Goal: Task Accomplishment & Management: Manage account settings

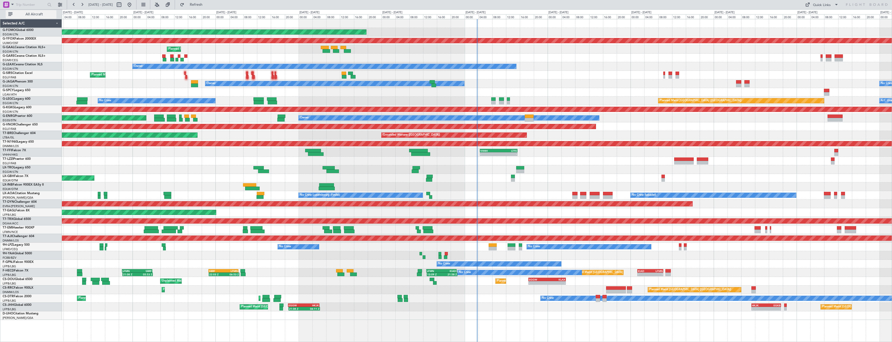
drag, startPoint x: 35, startPoint y: 18, endPoint x: 44, endPoint y: 14, distance: 10.0
click at [35, 18] on button "All Aircraft" at bounding box center [31, 14] width 51 height 8
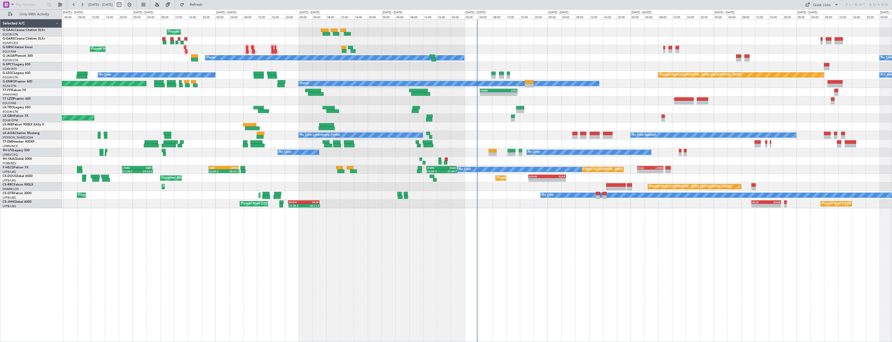
click at [123, 4] on button at bounding box center [119, 5] width 8 height 8
select select "8"
select select "2025"
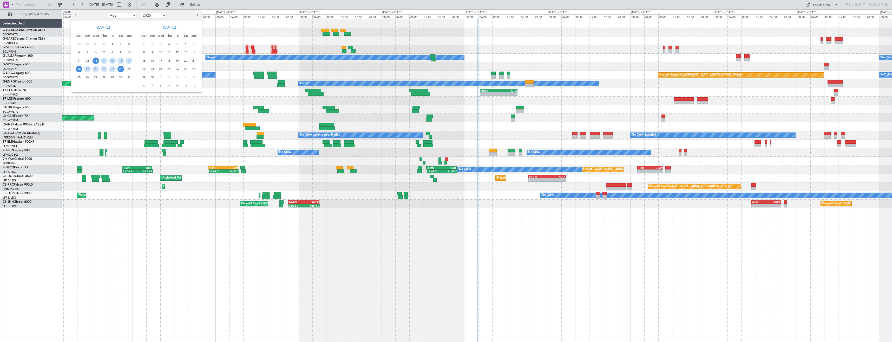
click at [79, 71] on span "18" at bounding box center [79, 69] width 6 height 6
click at [147, 45] on span "1" at bounding box center [144, 44] width 6 height 6
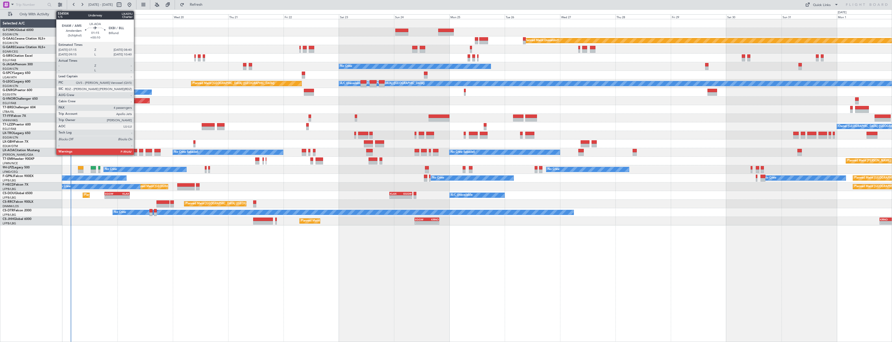
click at [136, 152] on div at bounding box center [135, 154] width 3 height 4
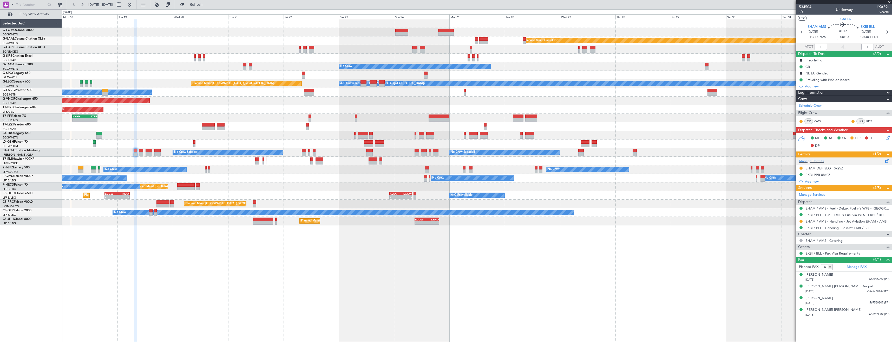
click at [855, 160] on div "Manage Permits" at bounding box center [845, 161] width 96 height 8
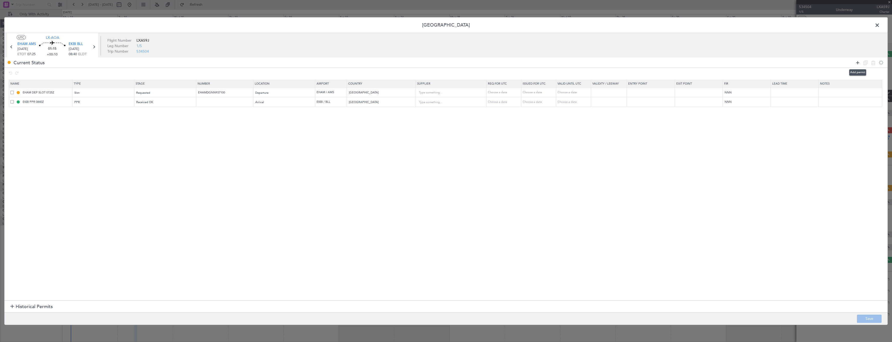
click at [857, 63] on icon at bounding box center [858, 62] width 6 height 6
click at [109, 112] on div "Type" at bounding box center [102, 112] width 54 height 8
click at [104, 159] on span "Slot" at bounding box center [105, 162] width 58 height 8
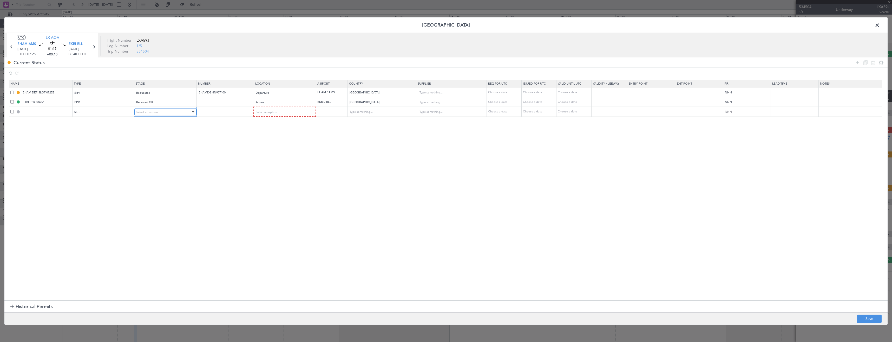
click at [169, 115] on div "Select an option" at bounding box center [163, 112] width 54 height 8
click at [157, 156] on span "Received OK" at bounding box center [167, 154] width 58 height 8
click at [152, 92] on div "Requested" at bounding box center [163, 93] width 54 height 8
click at [148, 105] on span "Denied" at bounding box center [167, 104] width 58 height 8
click at [224, 112] on input "text" at bounding box center [225, 111] width 55 height 4
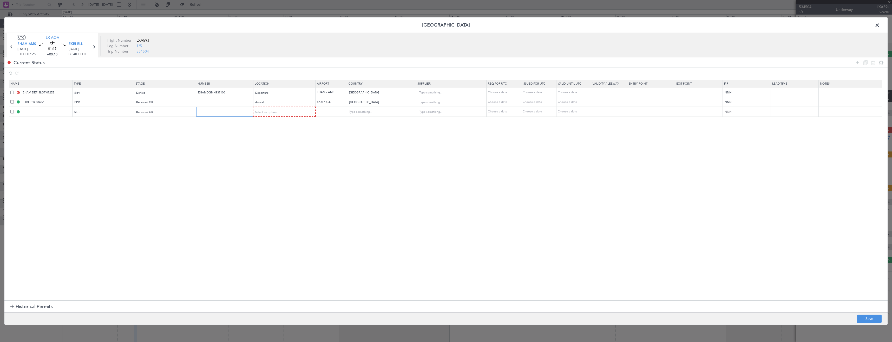
paste input "EHAMDGNN937100"
type input "EHAMDGNN937100"
click at [272, 114] on div "Select an option" at bounding box center [283, 112] width 55 height 8
click at [271, 122] on span "Departure" at bounding box center [287, 123] width 58 height 8
click at [866, 317] on button "Save" at bounding box center [869, 318] width 25 height 8
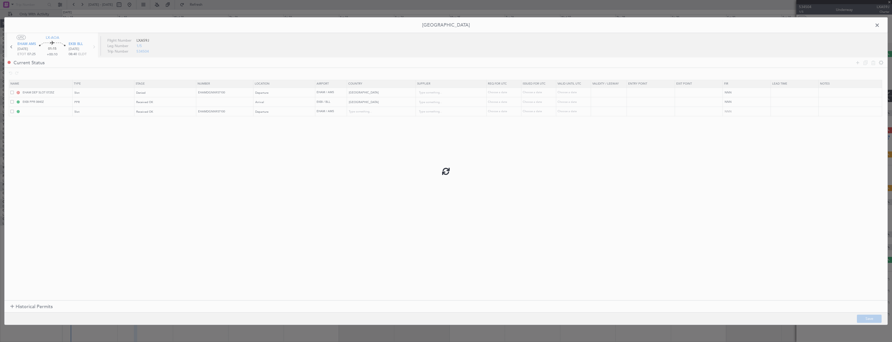
type input "EHAM DEP SLOT"
type input "Netherlands"
type input "NNN"
click at [50, 112] on input "EHAM DEP SLOT" at bounding box center [47, 111] width 50 height 4
type input "EHAM DEP SLOT 0615z"
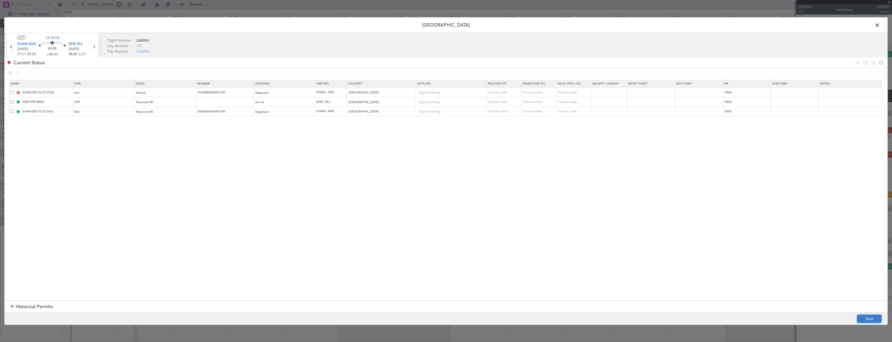
click at [867, 321] on button "Save" at bounding box center [869, 318] width 25 height 8
click at [880, 25] on span at bounding box center [880, 26] width 0 height 10
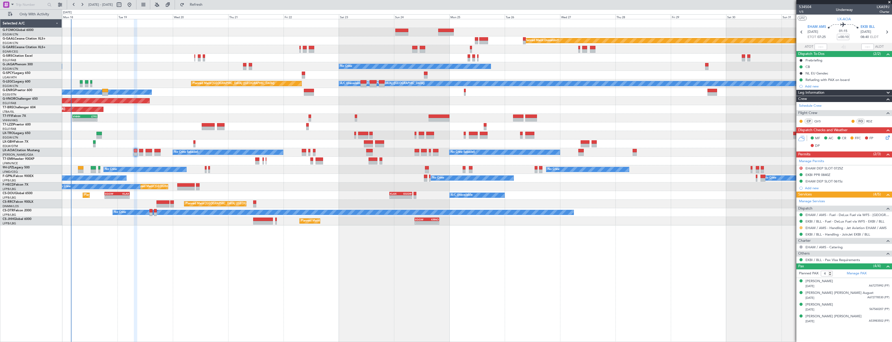
click at [801, 226] on button at bounding box center [801, 227] width 3 height 3
click at [783, 288] on span "Confirmed" at bounding box center [786, 289] width 16 height 5
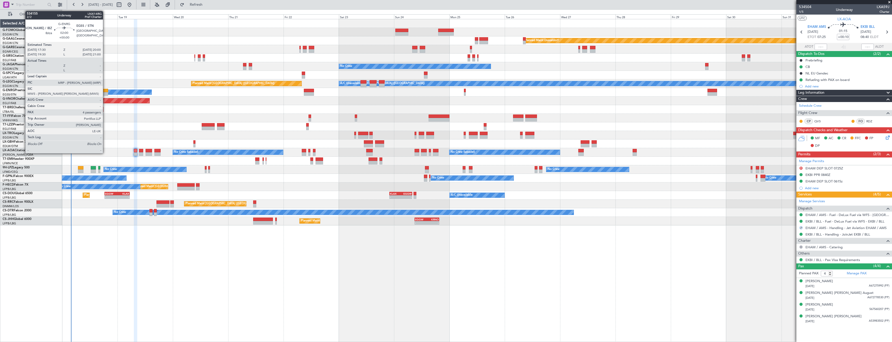
click at [105, 93] on div at bounding box center [105, 94] width 6 height 4
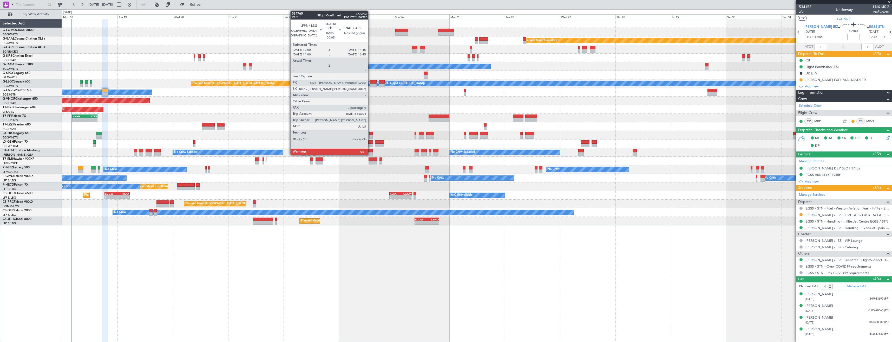
click at [372, 152] on div at bounding box center [369, 154] width 6 height 4
type input "-00:05"
type input "0"
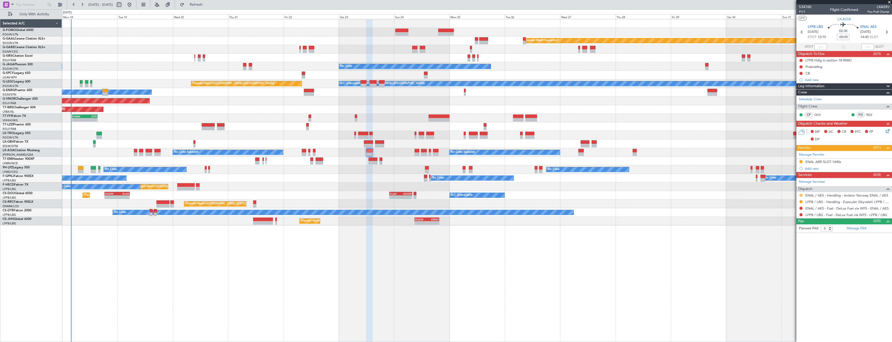
click at [801, 194] on button at bounding box center [801, 194] width 3 height 3
click at [789, 258] on span "Confirmed" at bounding box center [786, 256] width 16 height 5
click at [802, 161] on button at bounding box center [801, 161] width 3 height 3
click at [794, 224] on span "Received OK" at bounding box center [788, 223] width 20 height 5
click at [886, 31] on icon at bounding box center [886, 32] width 7 height 7
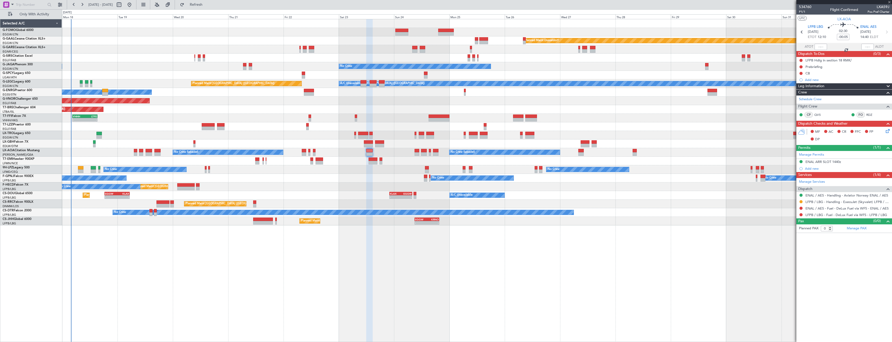
type input "+00:05"
type input "4"
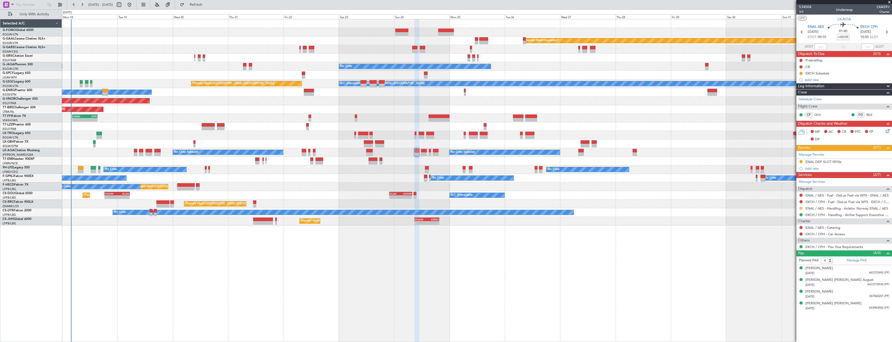
click at [801, 207] on button at bounding box center [801, 207] width 3 height 3
click at [789, 270] on span "Confirmed" at bounding box center [786, 269] width 16 height 5
click at [801, 161] on button at bounding box center [801, 161] width 3 height 3
click at [795, 221] on span "Received OK" at bounding box center [788, 223] width 20 height 5
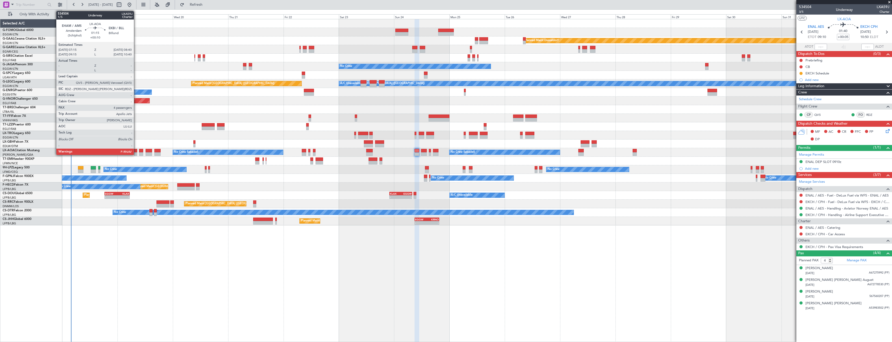
click at [136, 152] on div at bounding box center [135, 151] width 3 height 4
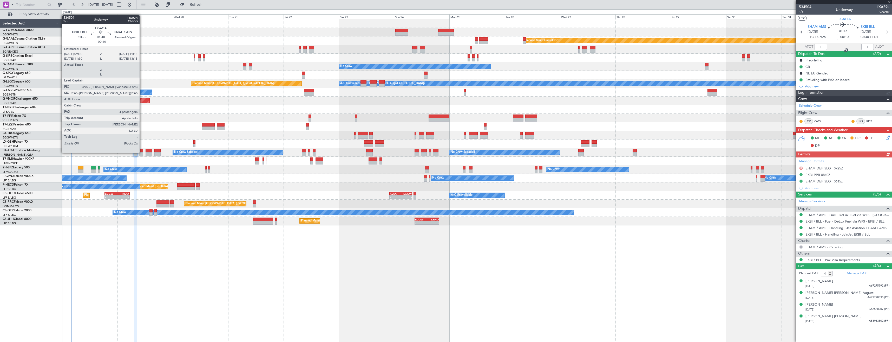
click at [142, 152] on div at bounding box center [141, 154] width 4 height 4
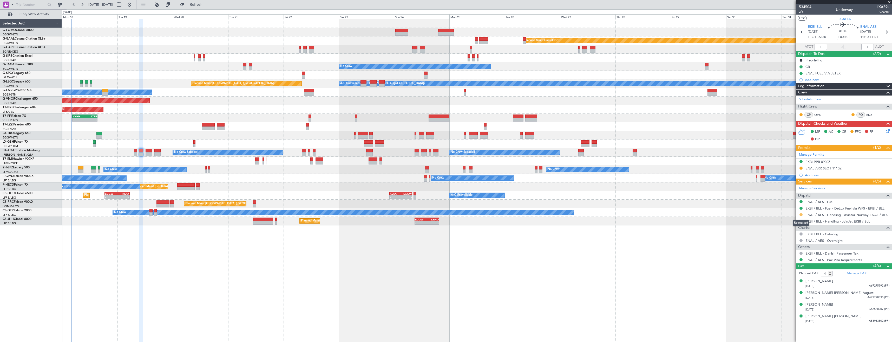
click at [801, 215] on button at bounding box center [801, 214] width 3 height 3
click at [788, 275] on span "Confirmed" at bounding box center [786, 276] width 16 height 5
click at [802, 166] on button at bounding box center [801, 167] width 3 height 3
click at [794, 230] on span "Received OK" at bounding box center [788, 229] width 20 height 5
click at [889, 30] on icon at bounding box center [886, 32] width 7 height 7
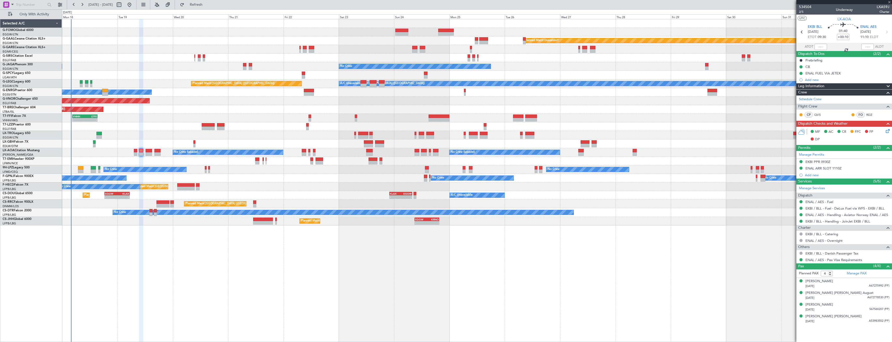
type input "+00:05"
type input "0"
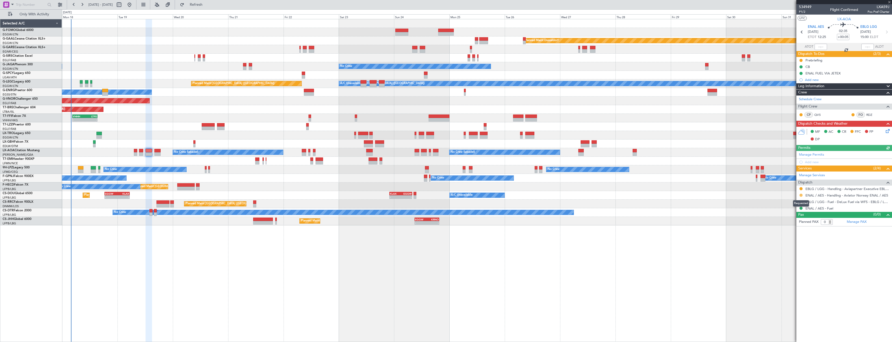
click at [800, 195] on button at bounding box center [801, 194] width 3 height 3
click at [794, 255] on span "Confirmed" at bounding box center [786, 256] width 16 height 5
click at [817, 153] on link "Manage Permits" at bounding box center [811, 154] width 25 height 5
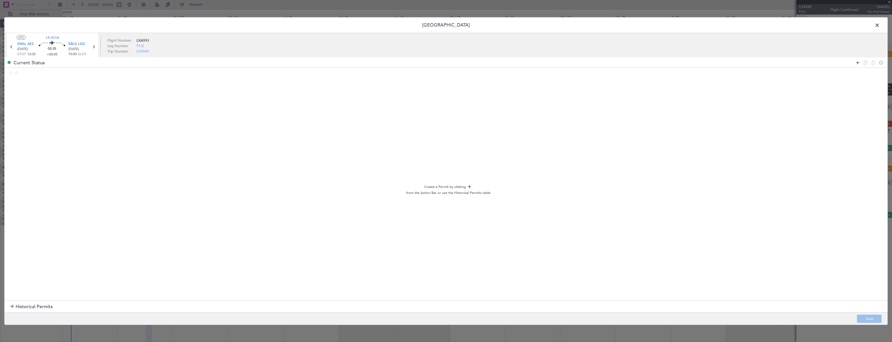
click at [858, 61] on icon at bounding box center [858, 62] width 6 height 6
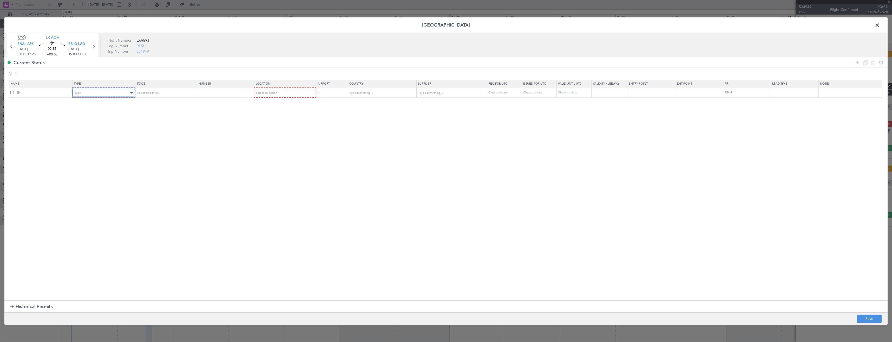
click at [83, 94] on div "Type" at bounding box center [102, 93] width 54 height 8
click at [83, 143] on span "Slot" at bounding box center [105, 142] width 58 height 8
click at [144, 94] on span "Select an option" at bounding box center [146, 93] width 21 height 4
click at [139, 133] on span "Received OK" at bounding box center [167, 135] width 58 height 8
click at [286, 92] on div "Select an option" at bounding box center [283, 93] width 55 height 8
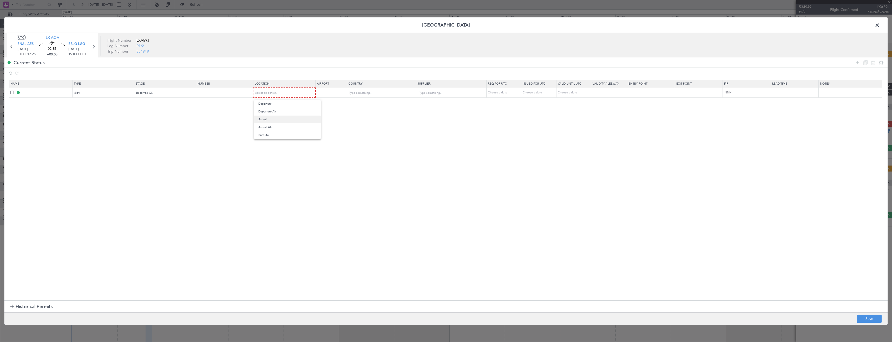
click at [277, 121] on span "Arrival" at bounding box center [287, 119] width 58 height 8
click at [289, 91] on div "Arrival" at bounding box center [283, 93] width 54 height 8
click at [282, 103] on span "Departure" at bounding box center [287, 104] width 58 height 8
click at [865, 317] on button "Save" at bounding box center [869, 318] width 25 height 8
type input "ENAL DEP SLOT"
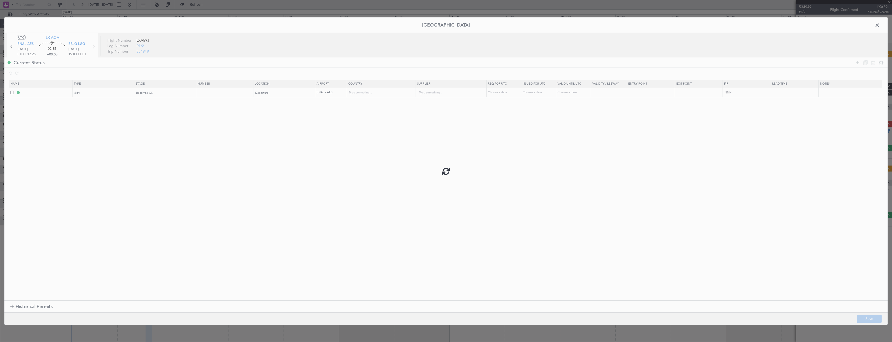
type input "Norway"
type input "NNN"
click at [58, 91] on input "ENAL DEP SLOT" at bounding box center [47, 92] width 50 height 4
type input "ENAL DEP SLOT 1225z"
click at [870, 317] on button "Save" at bounding box center [869, 318] width 25 height 8
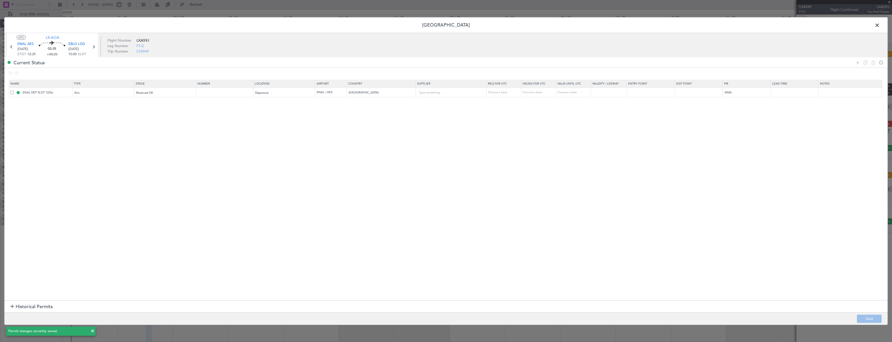
click at [880, 26] on span at bounding box center [880, 26] width 0 height 10
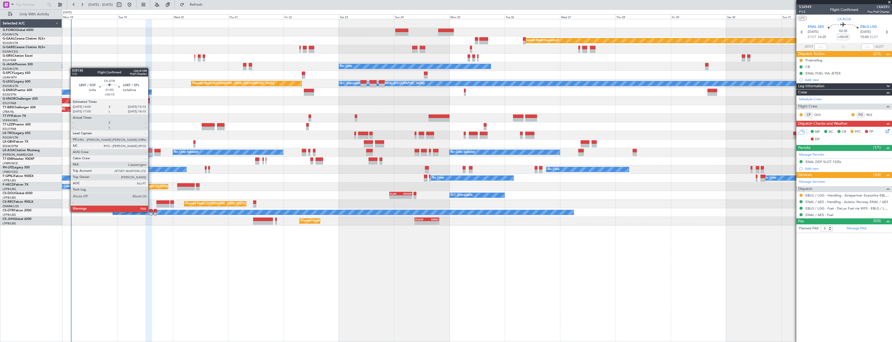
click at [151, 211] on div at bounding box center [150, 211] width 3 height 4
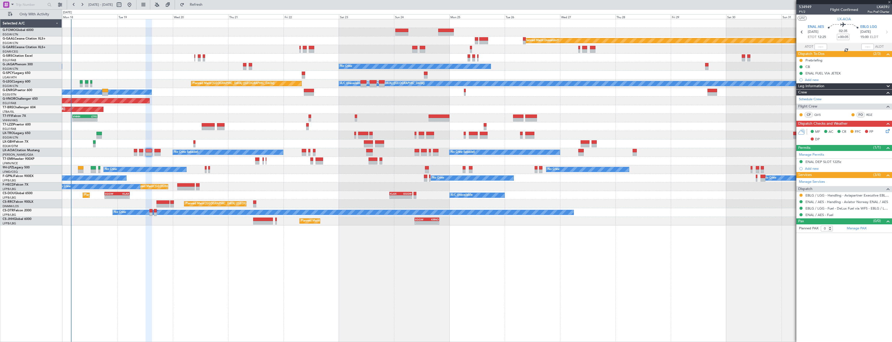
type input "+00:15"
type input "3"
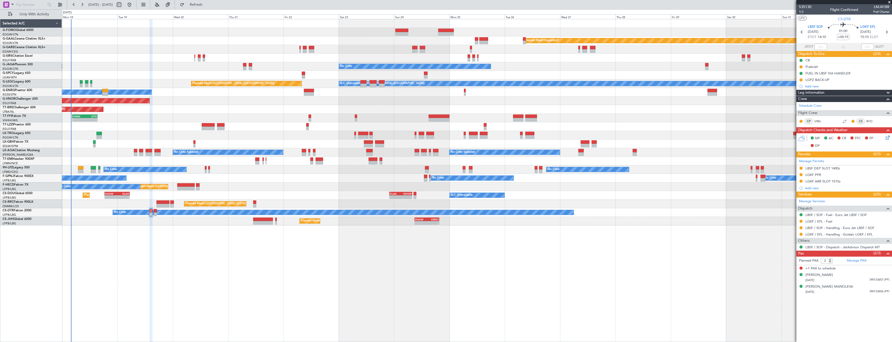
click at [801, 229] on button at bounding box center [801, 227] width 3 height 3
click at [796, 288] on li "Confirmed" at bounding box center [801, 289] width 60 height 8
drag, startPoint x: 800, startPoint y: 168, endPoint x: 800, endPoint y: 175, distance: 7.3
click at [801, 168] on button at bounding box center [801, 167] width 3 height 3
click at [793, 228] on span "Received OK" at bounding box center [788, 229] width 20 height 5
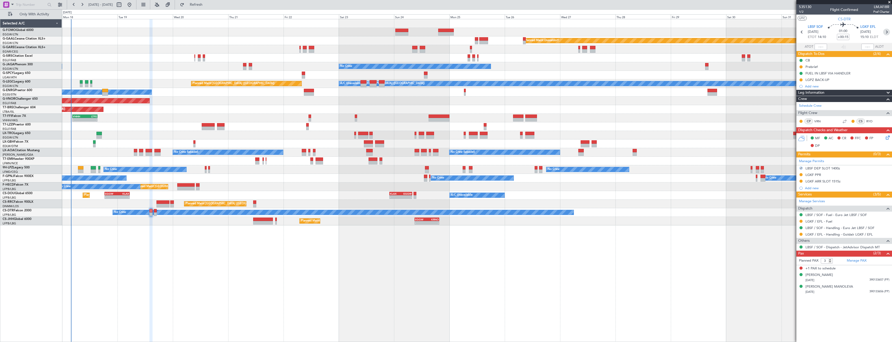
click at [890, 31] on icon at bounding box center [886, 32] width 7 height 7
type input "+00:10"
type input "0"
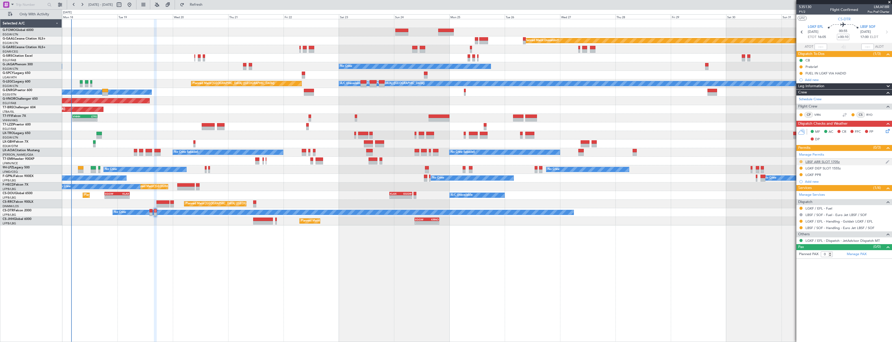
click at [800, 160] on button at bounding box center [801, 161] width 3 height 3
click at [790, 225] on span "Received OK" at bounding box center [788, 223] width 20 height 5
click at [802, 229] on button at bounding box center [801, 227] width 3 height 3
click at [792, 290] on span "Confirmed" at bounding box center [786, 289] width 16 height 5
click at [803, 31] on icon at bounding box center [802, 32] width 7 height 7
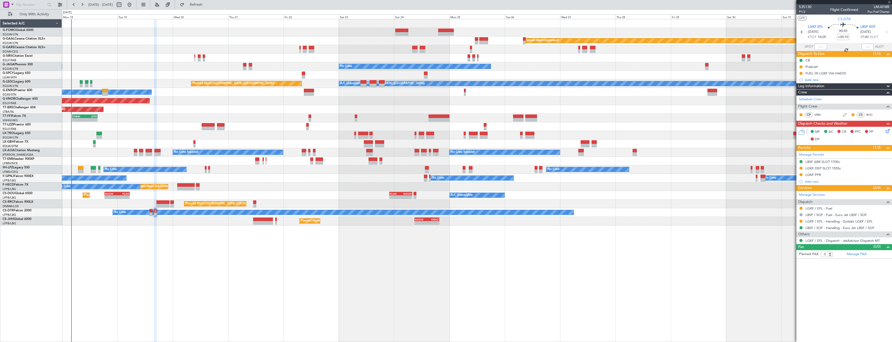
type input "+00:15"
type input "3"
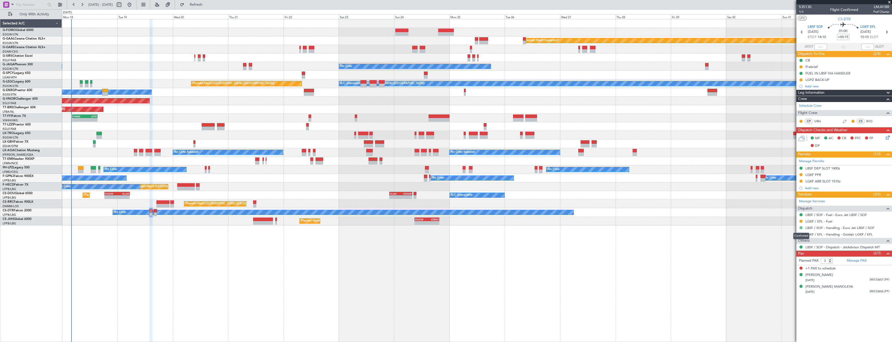
click at [802, 228] on button at bounding box center [801, 227] width 3 height 3
click at [786, 258] on span "Requested" at bounding box center [786, 258] width 16 height 5
click at [802, 168] on button at bounding box center [801, 167] width 3 height 3
click at [784, 191] on span "Requested" at bounding box center [786, 190] width 16 height 5
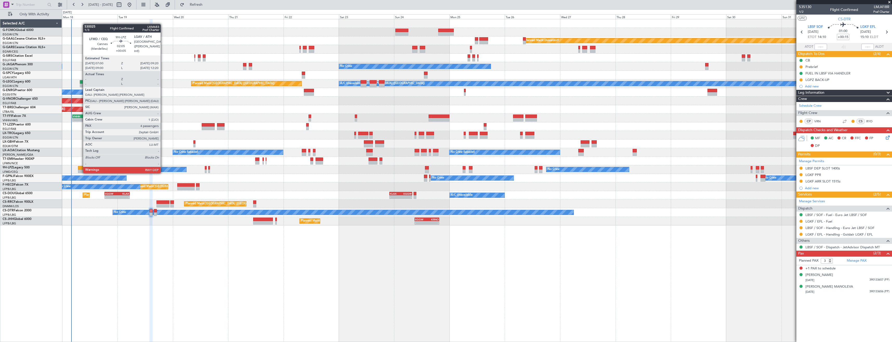
click at [80, 168] on div at bounding box center [80, 168] width 5 height 4
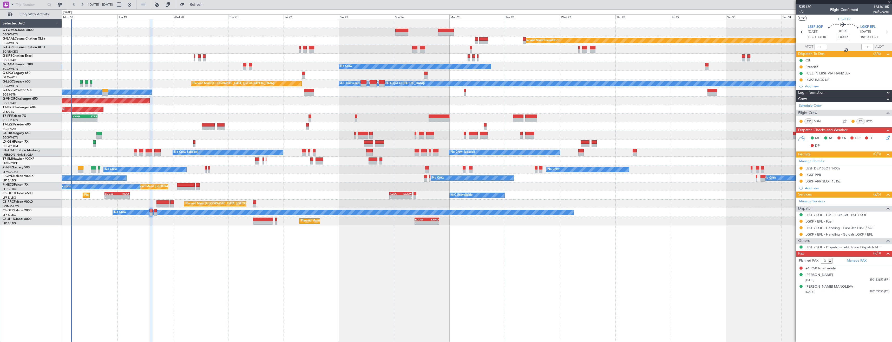
type input "+00:05"
type input "4"
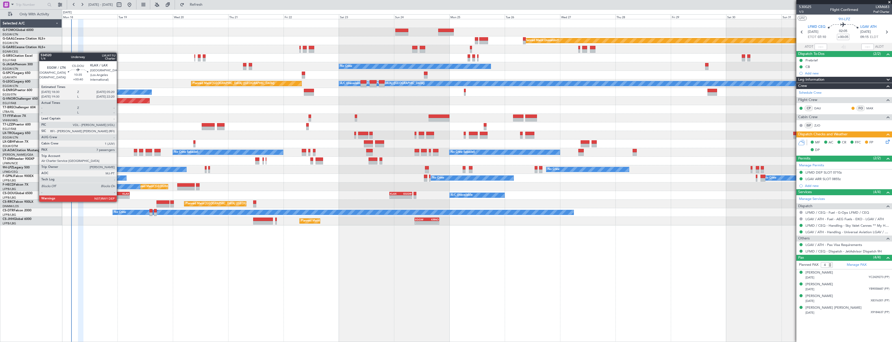
click at [119, 196] on div "-" at bounding box center [123, 196] width 12 height 3
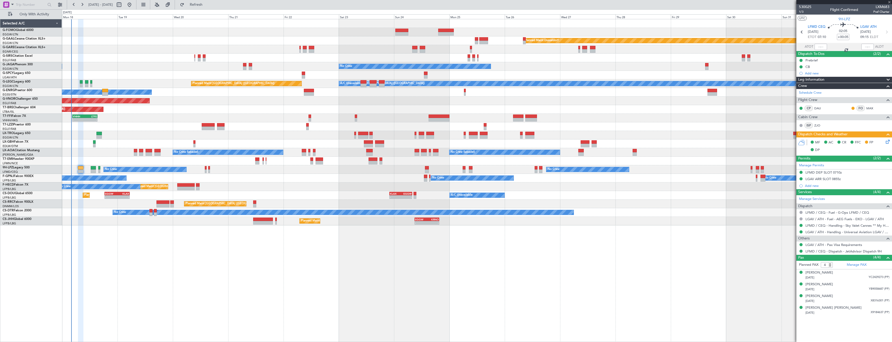
type input "+00:40"
type input "7"
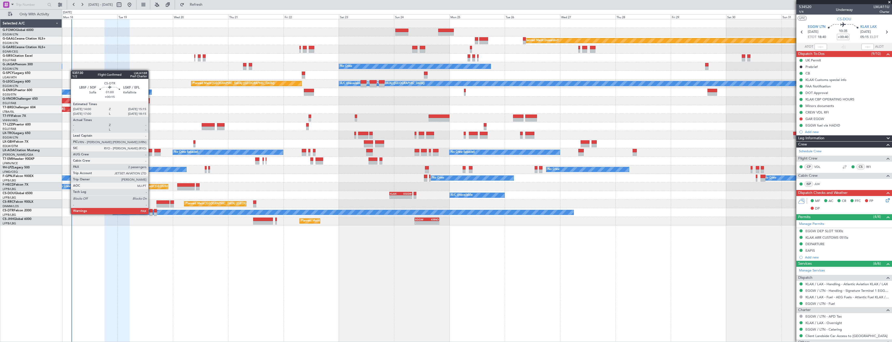
click at [151, 213] on div at bounding box center [150, 214] width 3 height 4
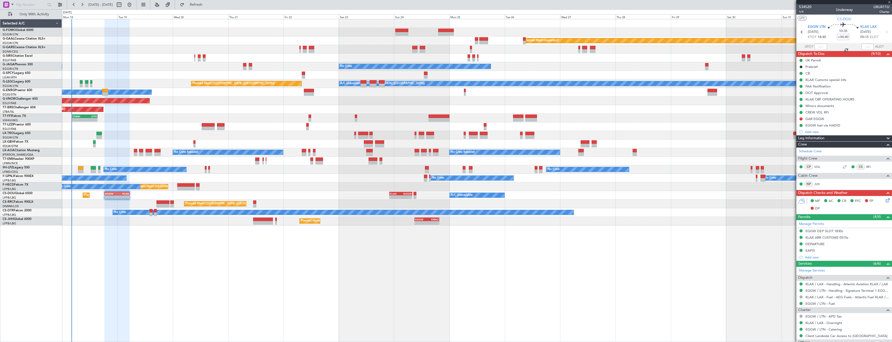
type input "+00:15"
type input "3"
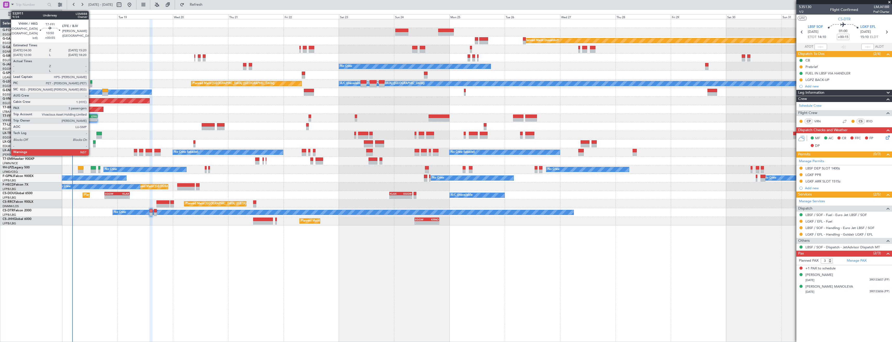
click at [91, 119] on div "-" at bounding box center [91, 119] width 12 height 3
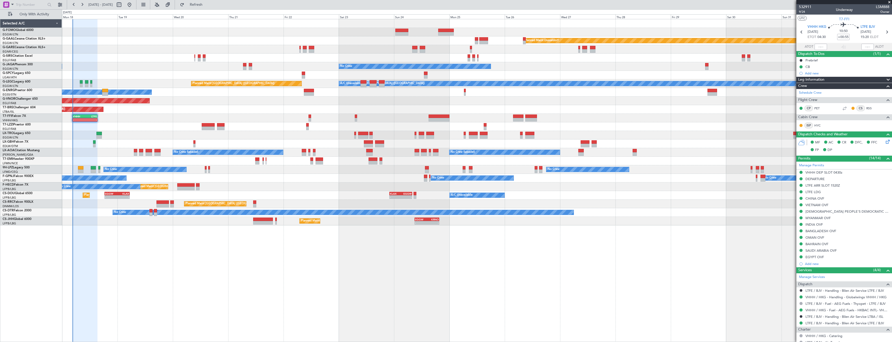
click at [208, 97] on div "Planned Maint London ([GEOGRAPHIC_DATA])" at bounding box center [477, 100] width 830 height 9
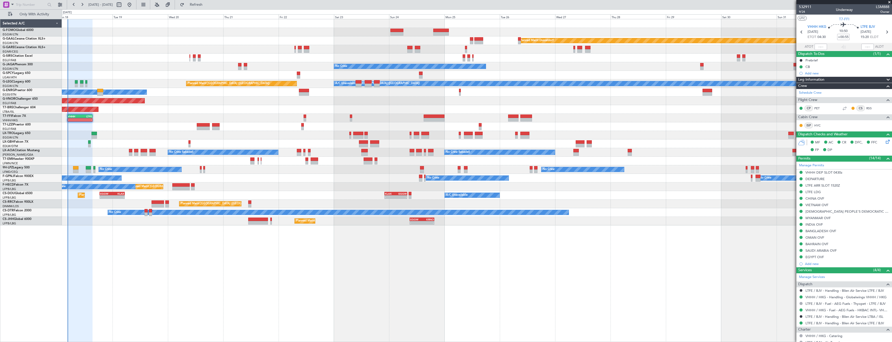
click at [203, 97] on div "Planned Maint London ([GEOGRAPHIC_DATA])" at bounding box center [477, 100] width 830 height 9
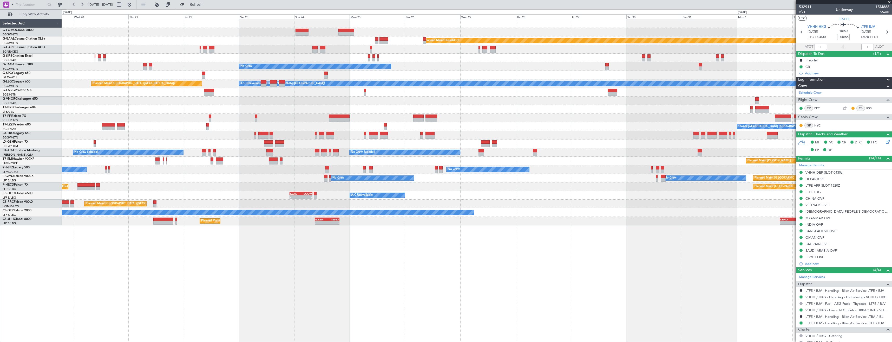
click at [108, 104] on div "Planned Maint London ([GEOGRAPHIC_DATA])" at bounding box center [477, 100] width 830 height 9
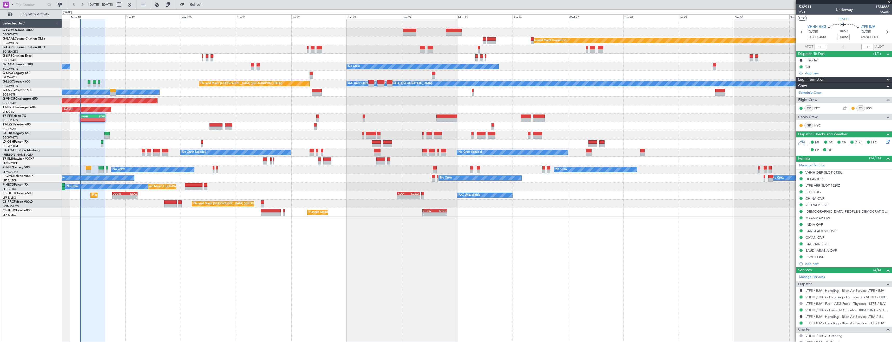
click at [216, 99] on div "Planned Maint London ([GEOGRAPHIC_DATA])" at bounding box center [477, 100] width 830 height 9
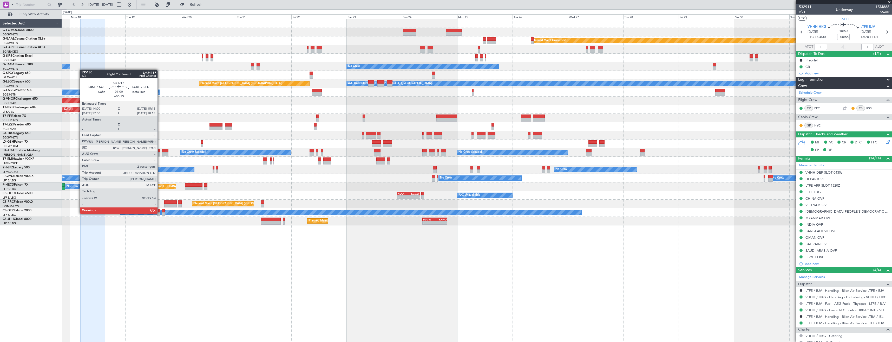
click at [160, 213] on div at bounding box center [158, 214] width 3 height 4
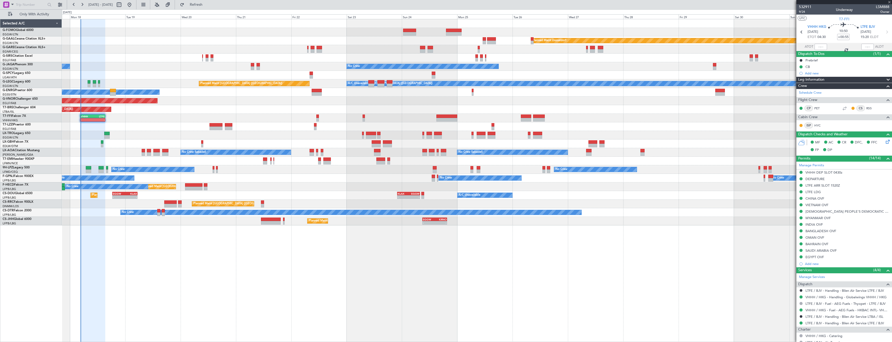
type input "+00:15"
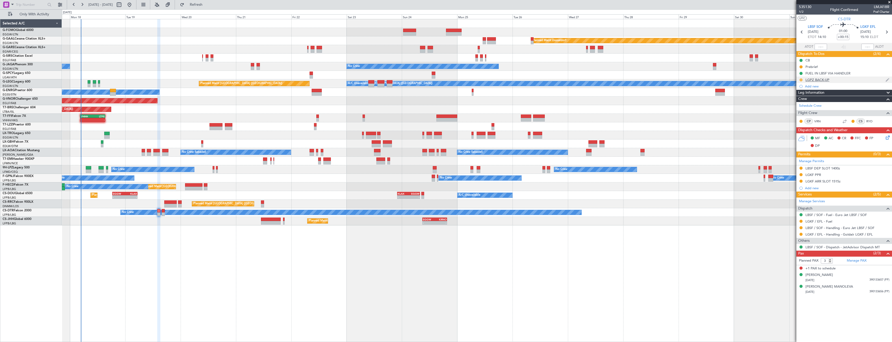
click at [800, 80] on button at bounding box center [801, 79] width 3 height 3
click at [794, 102] on li "Completed" at bounding box center [801, 103] width 28 height 8
click at [849, 80] on div "LGPZ BACK-UP" at bounding box center [845, 79] width 96 height 6
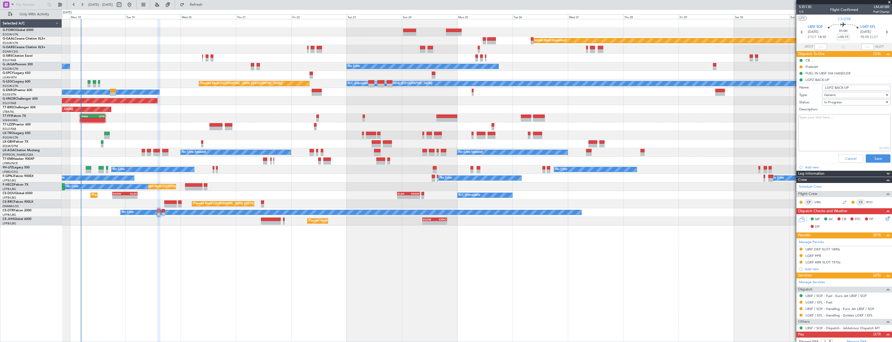
click at [827, 124] on textarea "Description:" at bounding box center [845, 132] width 92 height 37
paste textarea "Kindly find below PPR/SLOT ids: PPR ID: LGPZ04181180825/1908251515/1908251555 S…"
type textarea "Kindly find below PPR/SLOT ids: PPR ID: LGPZ04181180825/1908251515/1908251555 S…"
click at [868, 158] on button "Save" at bounding box center [878, 158] width 25 height 8
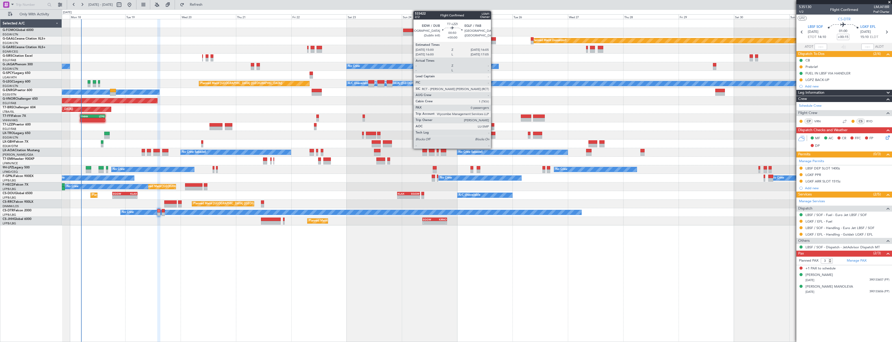
click at [493, 127] on div at bounding box center [493, 128] width 3 height 4
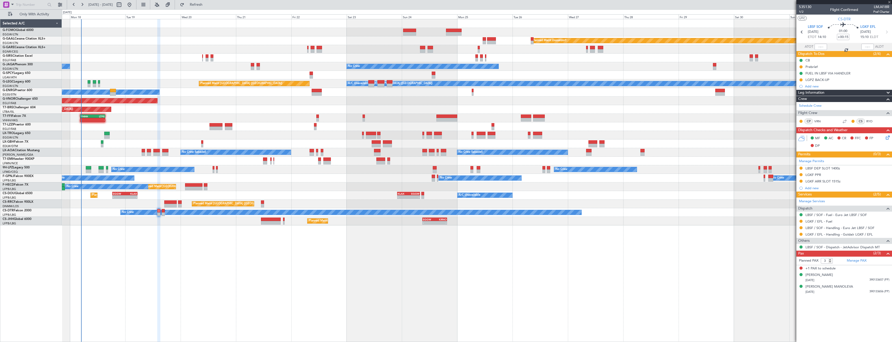
type input "0"
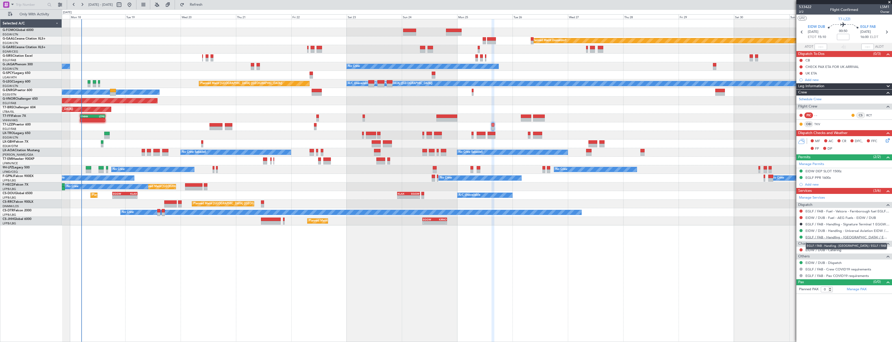
click at [817, 238] on link "EGLF / FAB - Handling - Farnborough Airport / EGLF / FAB" at bounding box center [848, 237] width 84 height 4
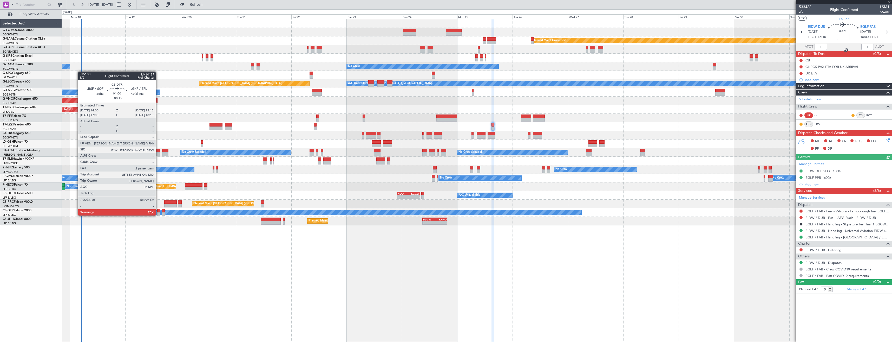
click at [158, 215] on div at bounding box center [158, 214] width 3 height 4
type input "+00:15"
type input "3"
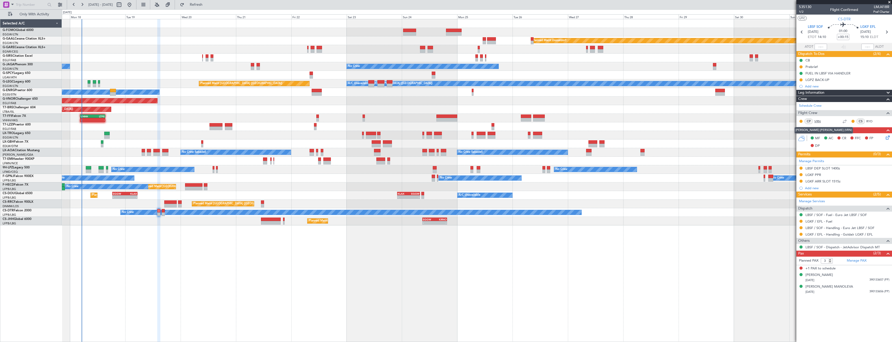
click at [815, 120] on link "VRN" at bounding box center [821, 121] width 12 height 5
click at [818, 119] on link "VRN" at bounding box center [821, 121] width 12 height 5
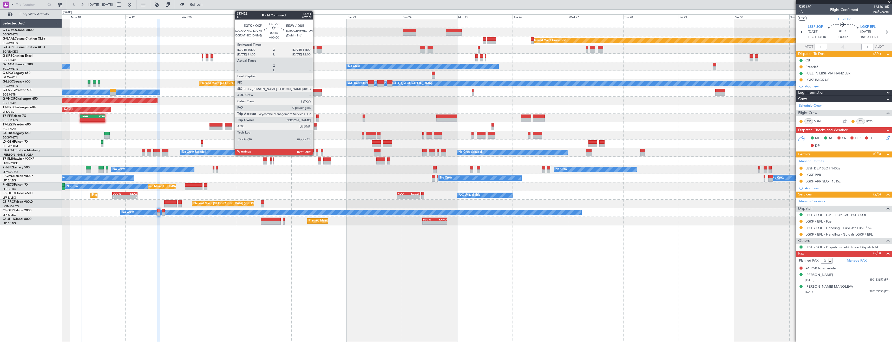
click at [315, 126] on div at bounding box center [315, 125] width 2 height 4
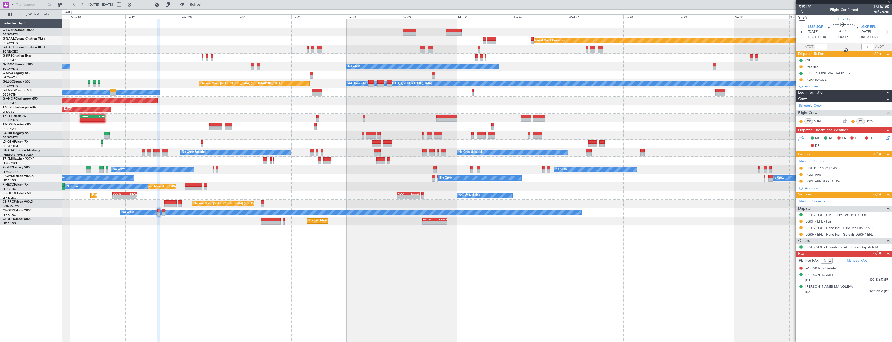
type input "0"
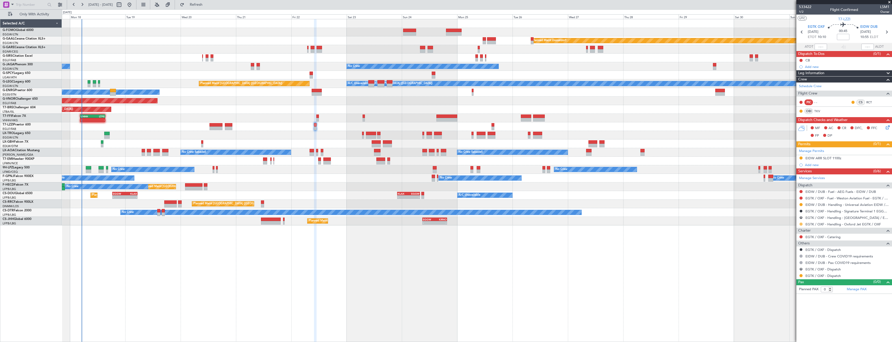
click at [800, 224] on button at bounding box center [801, 223] width 3 height 3
click at [793, 287] on span "Confirmed" at bounding box center [786, 285] width 16 height 5
click at [801, 276] on button at bounding box center [801, 275] width 3 height 3
drag, startPoint x: 780, startPoint y: 335, endPoint x: 798, endPoint y: 298, distance: 41.2
click at [780, 334] on li "Confirmed" at bounding box center [801, 337] width 60 height 8
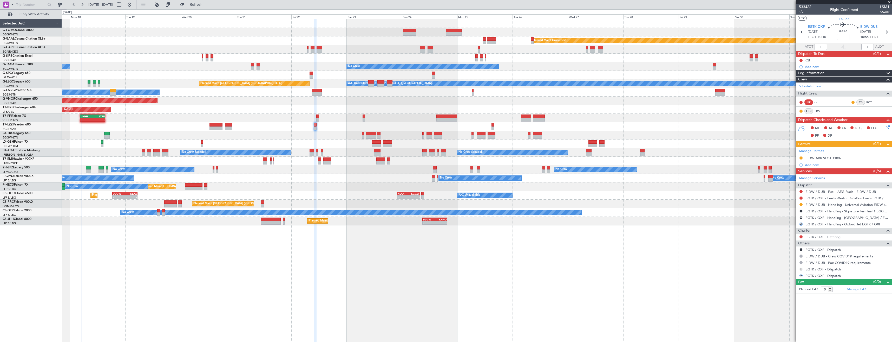
click at [802, 268] on button "R" at bounding box center [801, 268] width 3 height 3
click at [787, 276] on span "Not Required" at bounding box center [789, 275] width 21 height 5
click at [802, 249] on button at bounding box center [801, 249] width 3 height 3
click at [786, 256] on span "Not Required" at bounding box center [788, 256] width 21 height 5
click at [802, 217] on button "R" at bounding box center [801, 217] width 3 height 3
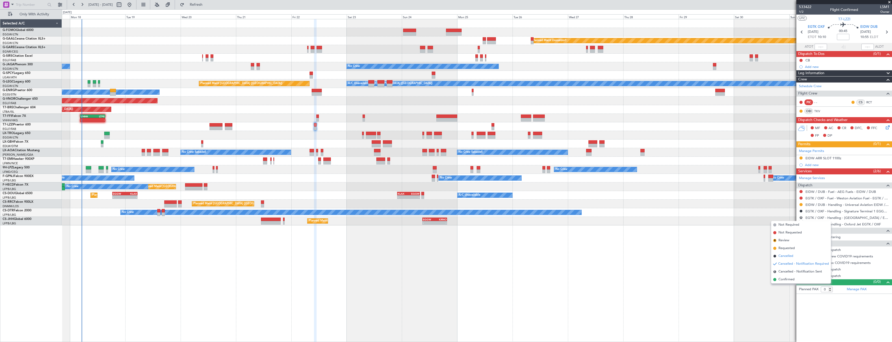
click at [783, 257] on span "Cancelled" at bounding box center [786, 255] width 15 height 5
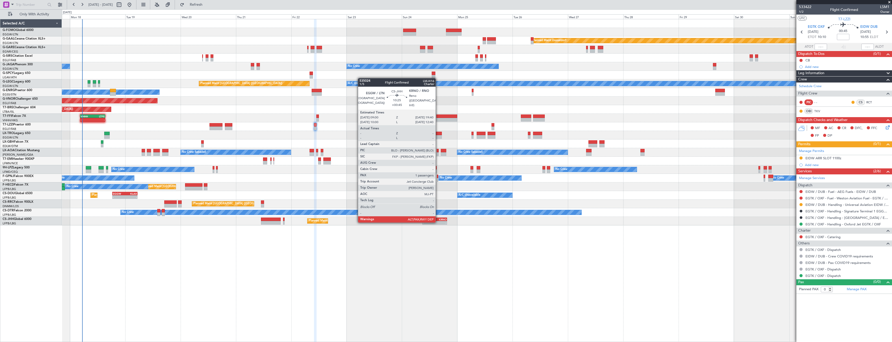
click at [438, 222] on div "-" at bounding box center [441, 222] width 12 height 3
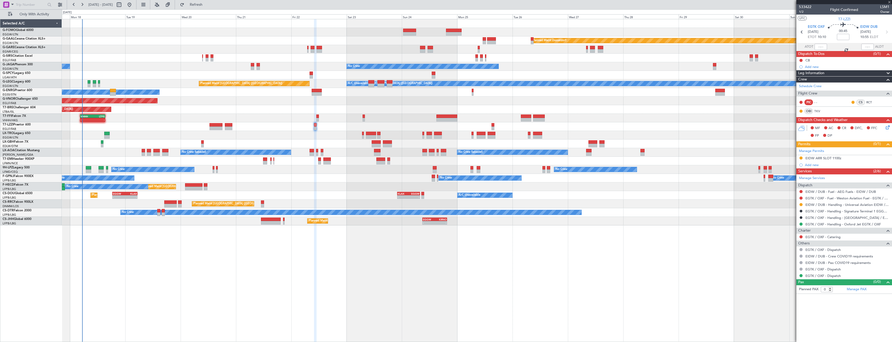
type input "+00:45"
type input "10"
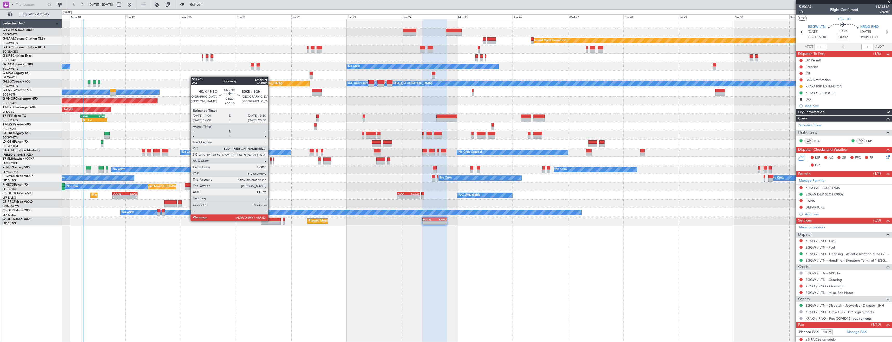
click at [271, 220] on div at bounding box center [271, 219] width 20 height 4
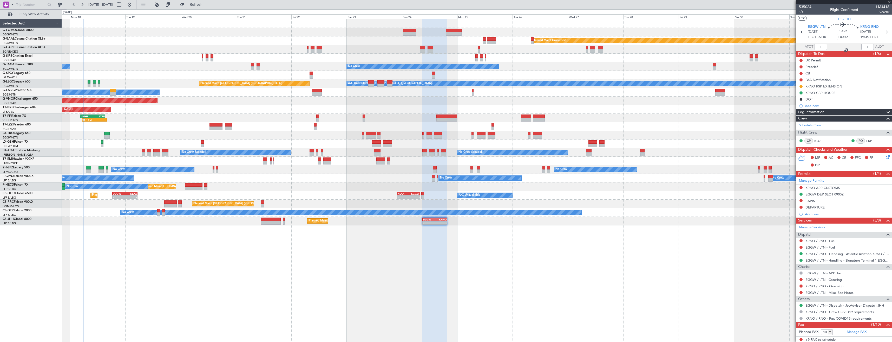
type input "+00:10"
type input "6"
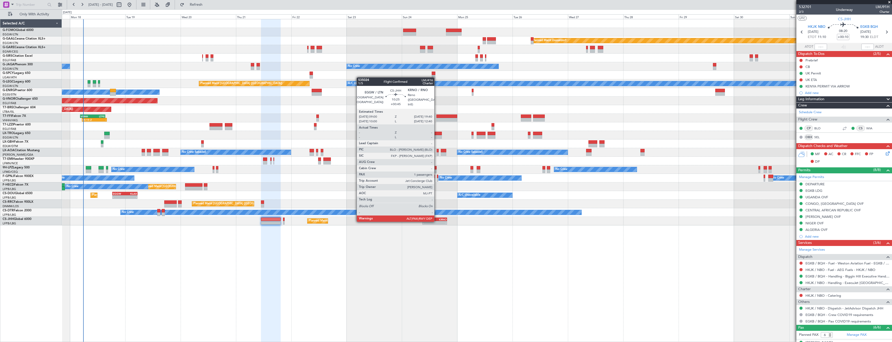
click at [437, 221] on div "-" at bounding box center [441, 222] width 12 height 3
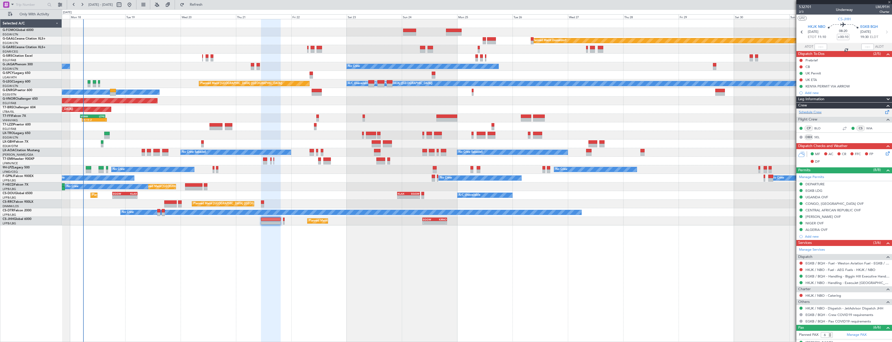
type input "+00:45"
type input "10"
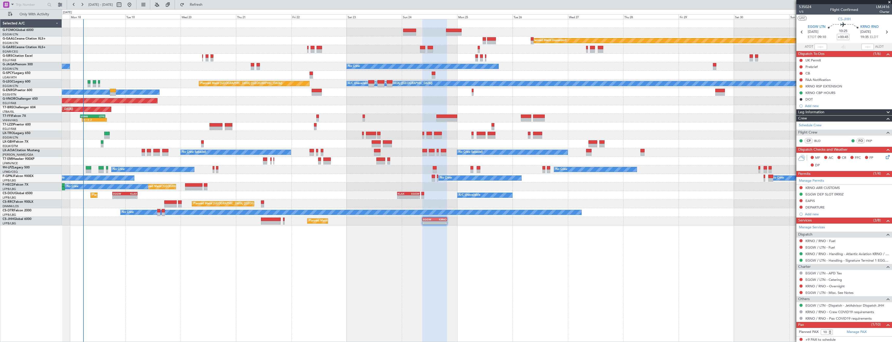
click at [876, 5] on span "LMJ416" at bounding box center [882, 6] width 13 height 5
copy span "LMJ416"
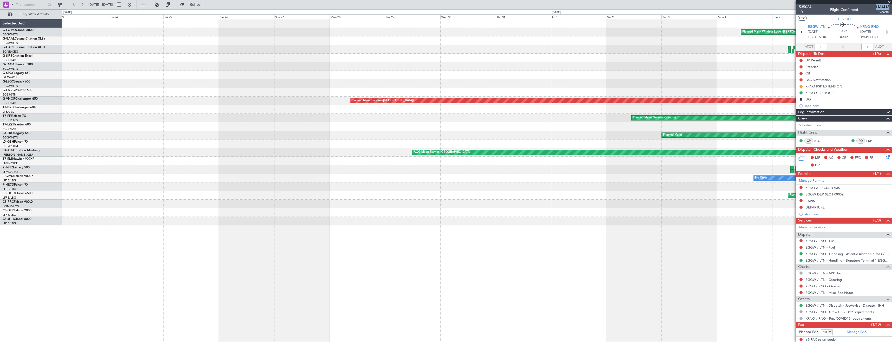
click at [892, 137] on html "[DATE] - [DATE] Refresh Quick Links Only With Activity Planned Maint Windsor Lo…" at bounding box center [446, 171] width 892 height 342
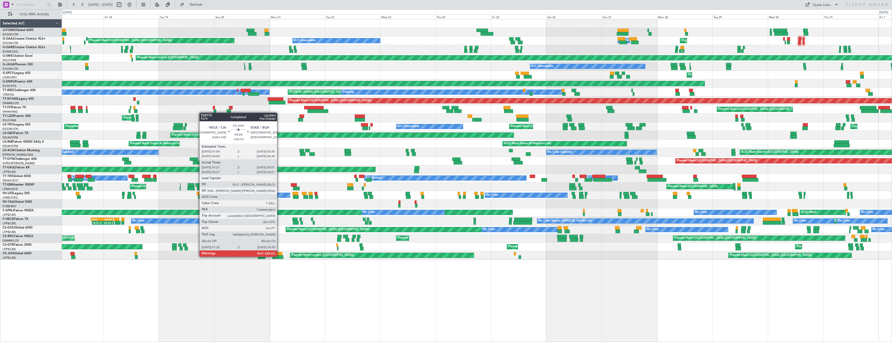
click at [279, 255] on div at bounding box center [277, 257] width 11 height 4
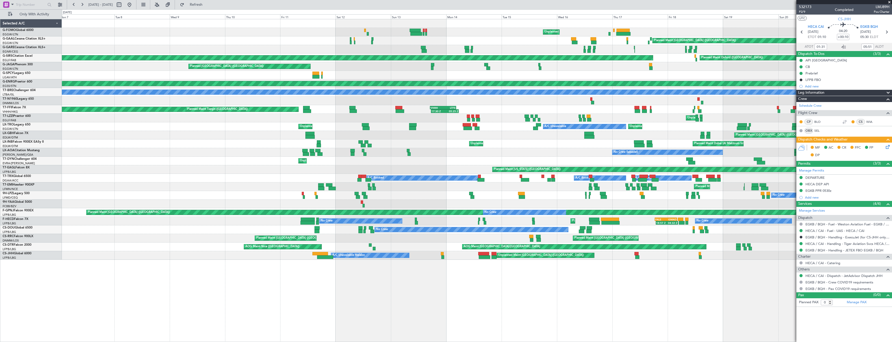
click at [713, 199] on div "Unplanned Maint [US_STATE] ([GEOGRAPHIC_DATA]) A/C Unavailable Planned Maint [G…" at bounding box center [477, 139] width 830 height 240
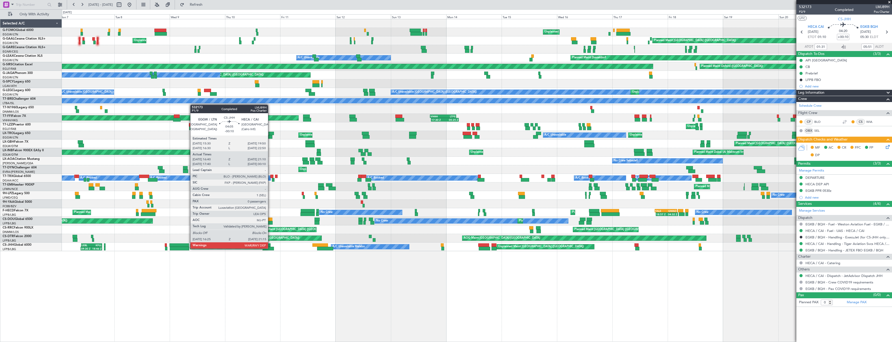
click at [270, 248] on div at bounding box center [268, 248] width 11 height 4
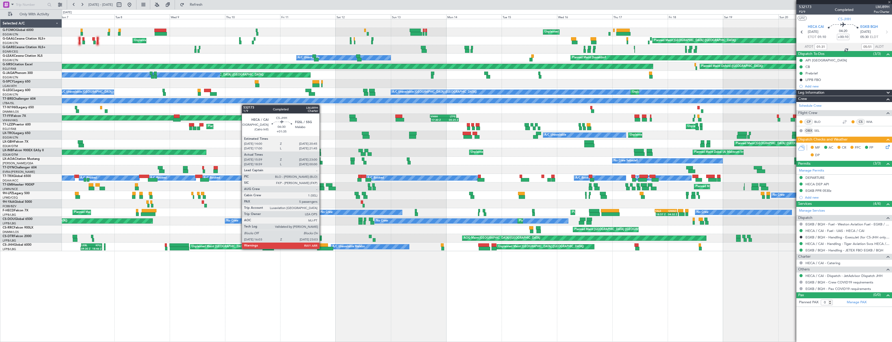
type input "-00:10"
type input "16:50"
type input "21:05"
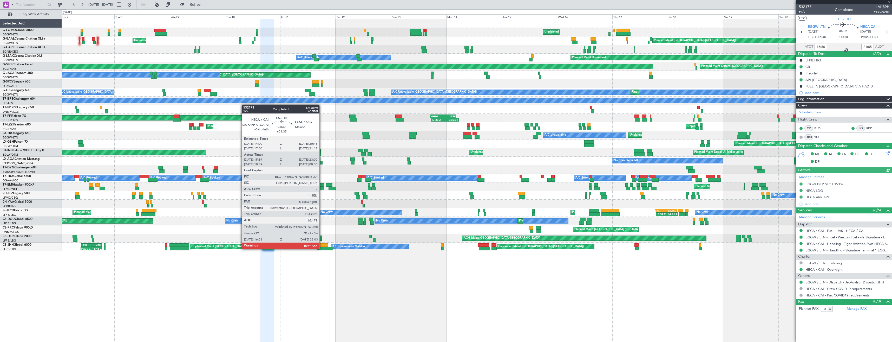
click at [322, 248] on div at bounding box center [325, 248] width 16 height 4
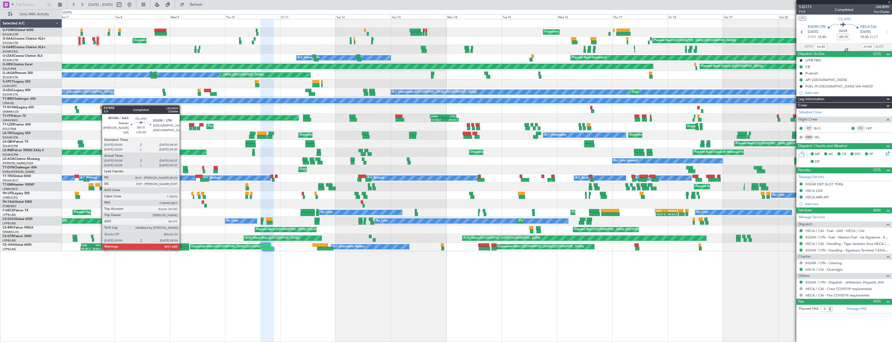
type input "+01:35"
type input "16:09"
type input "22:55"
type input "5"
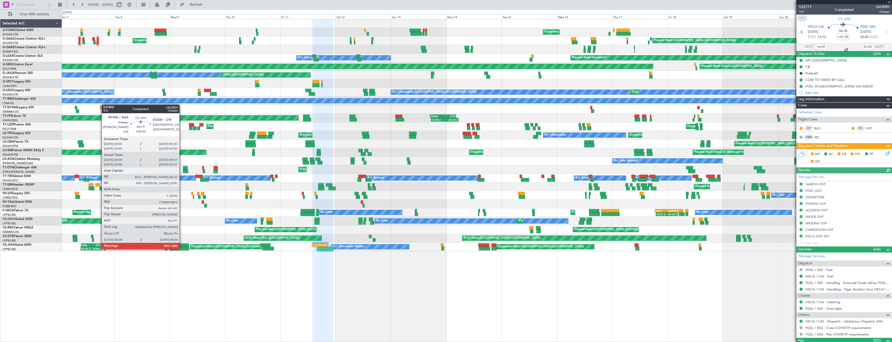
click at [182, 248] on div at bounding box center [180, 248] width 20 height 4
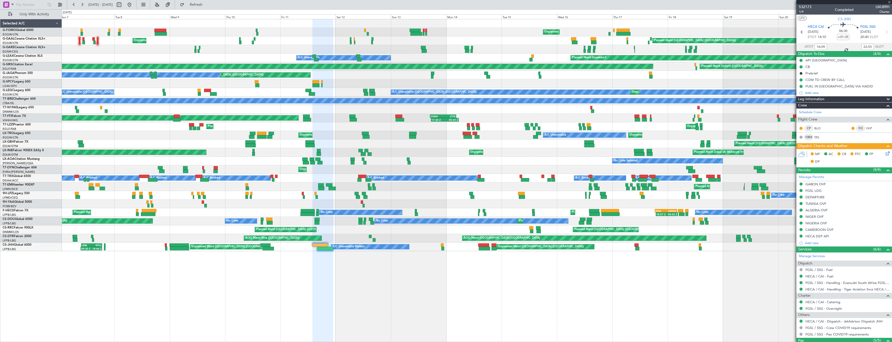
type input "+00:30"
type input "00:18"
type input "08:32"
type input "2"
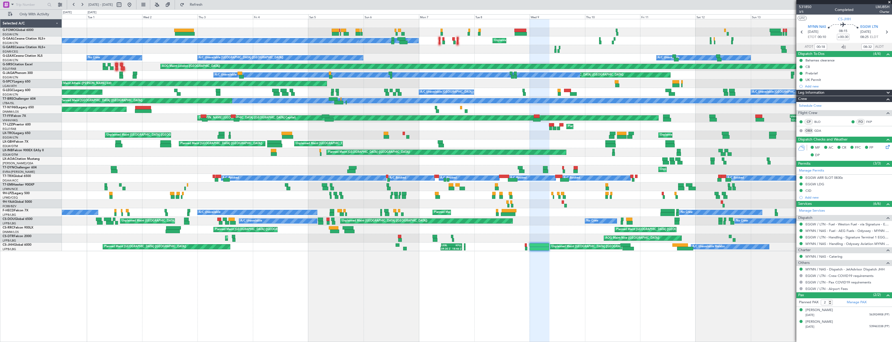
click at [503, 245] on div "Unplanned Maint [US_STATE] ([GEOGRAPHIC_DATA]) Unplanned Maint [GEOGRAPHIC_DATA…" at bounding box center [477, 180] width 830 height 323
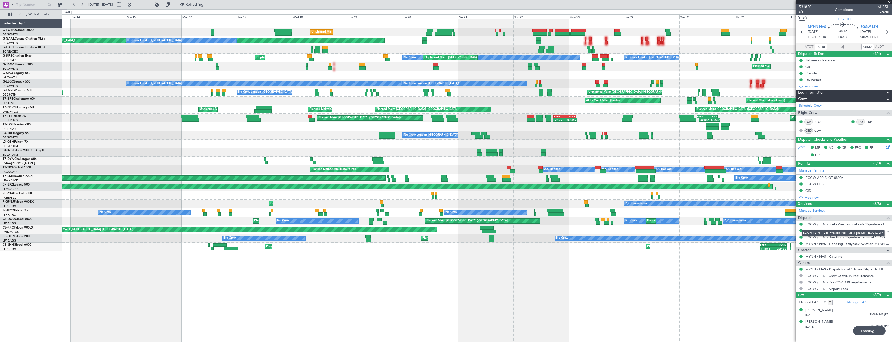
click at [816, 225] on fb-app "[DATE] - [DATE] Refreshing... Quick Links Only With Activity 01:45 Z 11:40 Z SK…" at bounding box center [446, 173] width 892 height 338
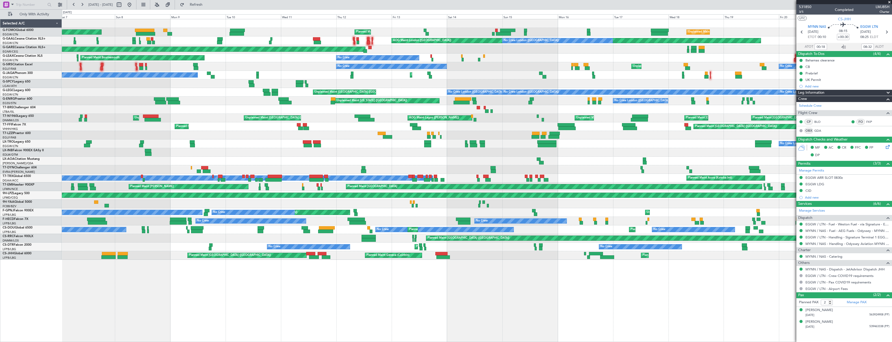
click at [609, 259] on div "Planned Maint [GEOGRAPHIC_DATA] ([GEOGRAPHIC_DATA]) Planned Maint Geneva ([GEOG…" at bounding box center [477, 255] width 830 height 9
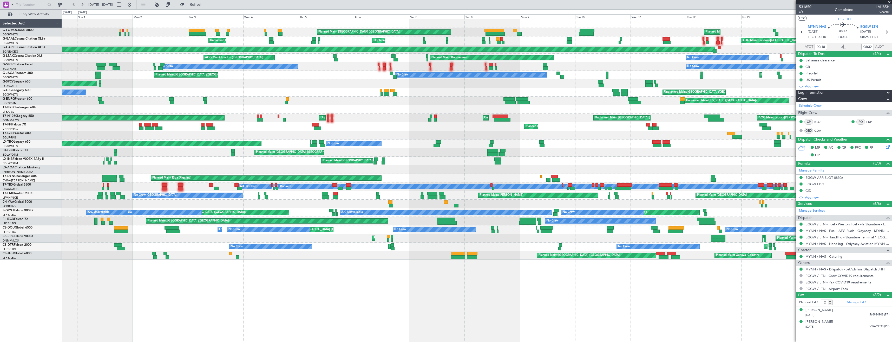
click at [744, 241] on div "Planned Maint [GEOGRAPHIC_DATA] ([GEOGRAPHIC_DATA]) Planned Maint [GEOGRAPHIC_D…" at bounding box center [477, 180] width 830 height 323
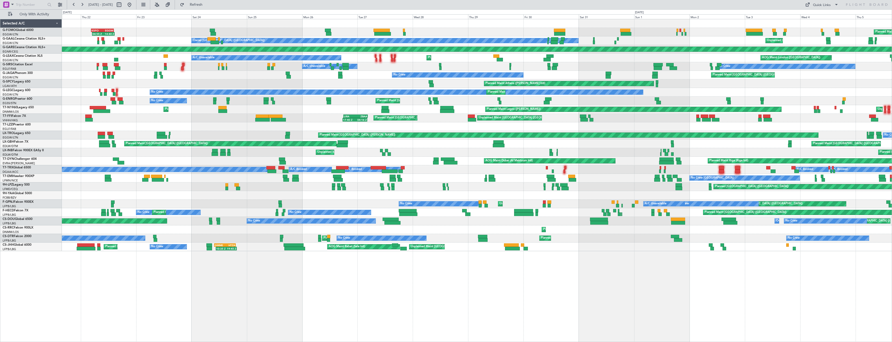
click at [728, 245] on div "Planned Maint [GEOGRAPHIC_DATA] ([GEOGRAPHIC_DATA]) 04:55 Z 14:40 Z KSFO 04:30 …" at bounding box center [477, 180] width 830 height 323
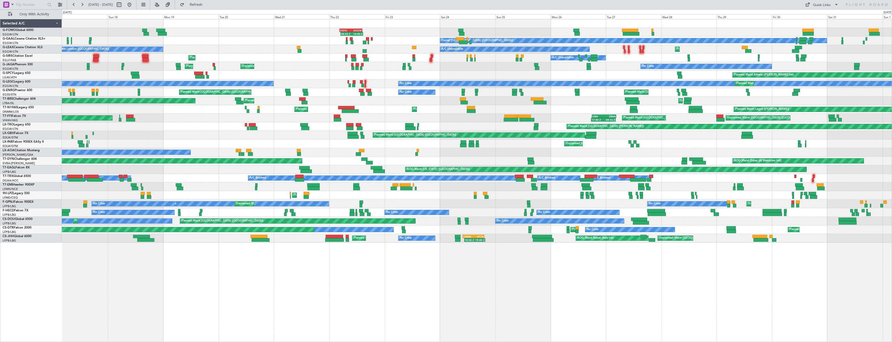
click at [596, 249] on div "04:55 Z 14:40 Z KSFO 04:30 Z EGGW 14:20 Z Planned Maint [GEOGRAPHIC_DATA] ([GEO…" at bounding box center [477, 180] width 830 height 323
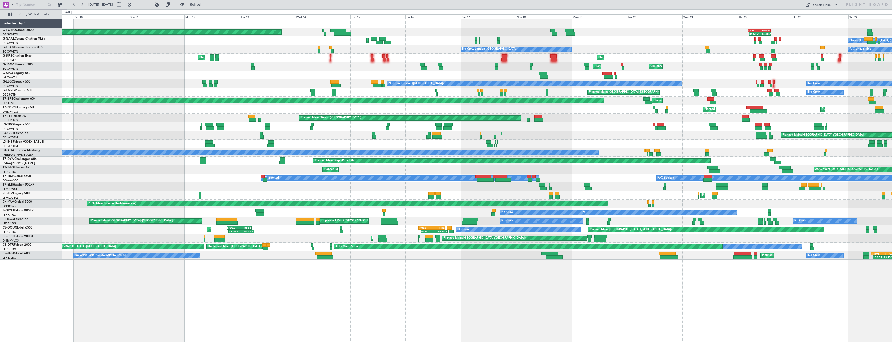
click at [551, 242] on div "04:55 Z 14:40 Z KSFO 04:30 Z EGGW 14:20 Z Planned Maint [GEOGRAPHIC_DATA] ([GEO…" at bounding box center [477, 180] width 830 height 323
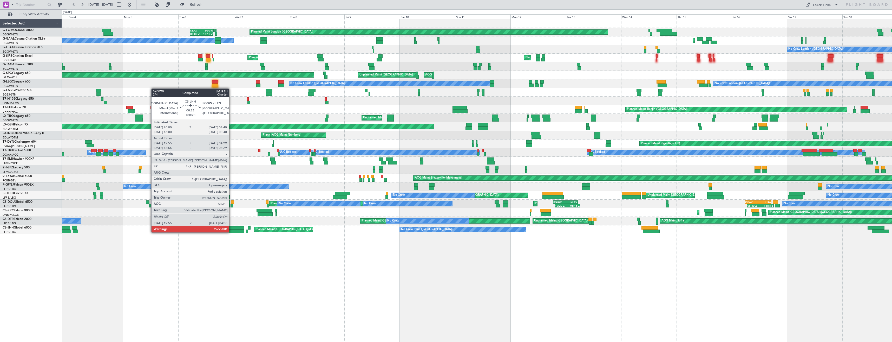
click at [231, 232] on div at bounding box center [234, 231] width 20 height 4
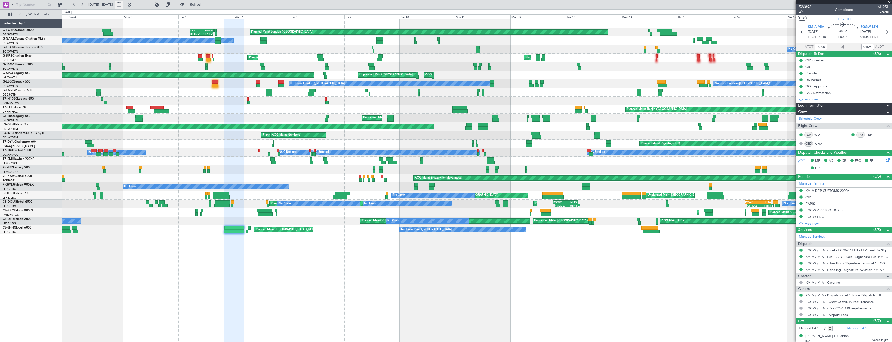
click at [123, 6] on button at bounding box center [119, 5] width 8 height 8
select select "5"
select select "2025"
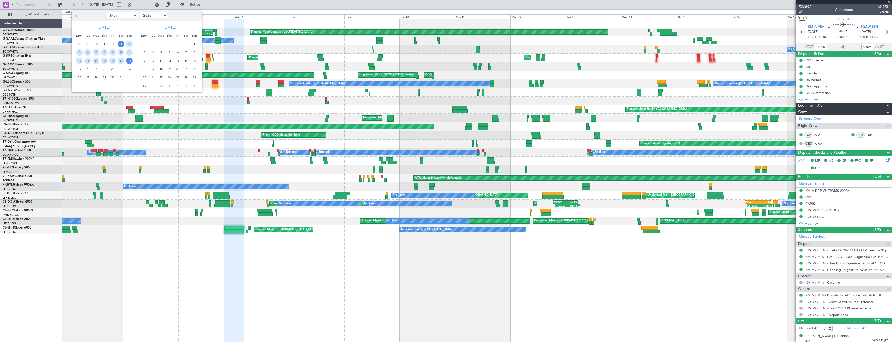
click at [125, 15] on select "Jan Feb Mar Apr May Jun [DATE] Aug Sep Oct Nov Dec" at bounding box center [122, 15] width 30 height 6
select select "8"
click at [107, 12] on select "Jan Feb Mar Apr May Jun [DATE] Aug Sep Oct Nov Dec" at bounding box center [122, 15] width 30 height 6
click at [79, 69] on span "18" at bounding box center [79, 69] width 6 height 6
click at [142, 43] on span "1" at bounding box center [144, 44] width 6 height 6
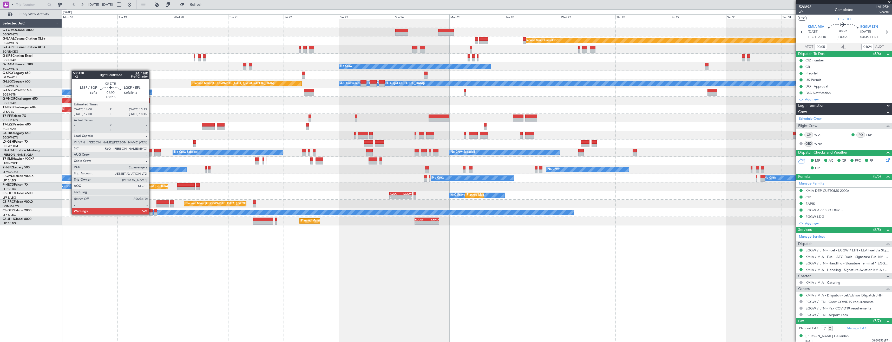
click at [152, 214] on div at bounding box center [150, 214] width 3 height 4
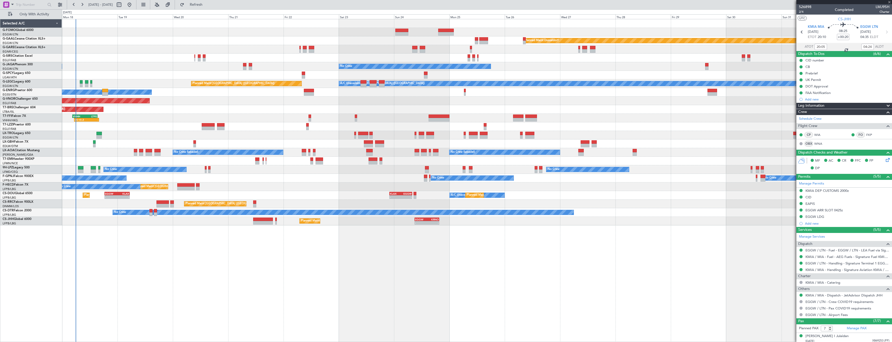
type input "+00:15"
type input "3"
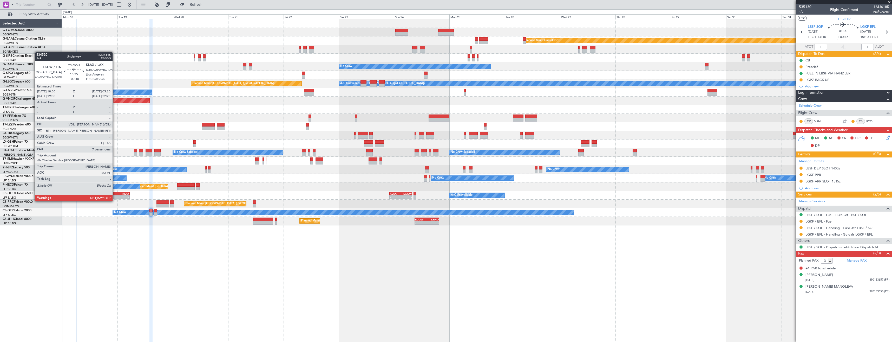
click at [115, 194] on div "EGGW" at bounding box center [111, 193] width 12 height 3
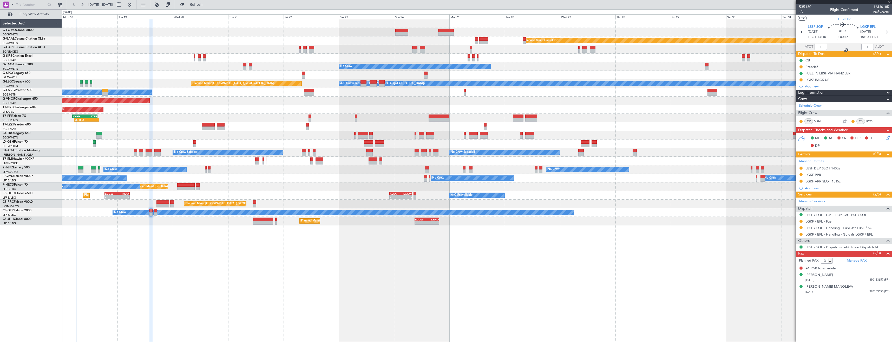
type input "+00:40"
type input "7"
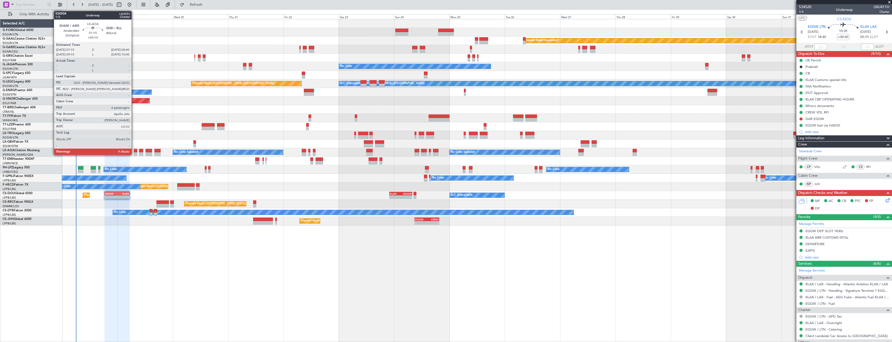
click at [134, 153] on div at bounding box center [135, 154] width 3 height 4
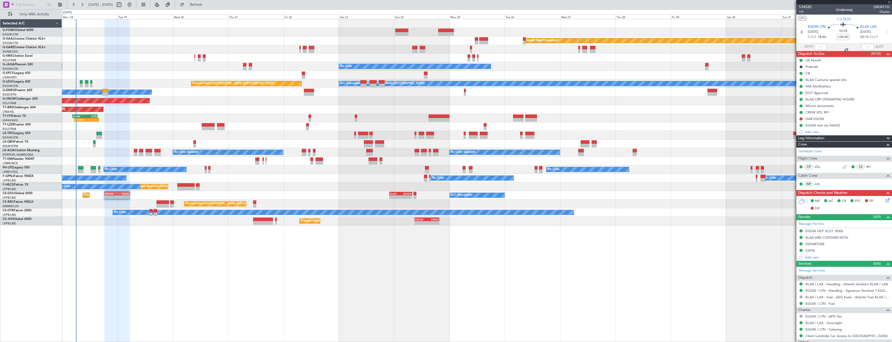
type input "+00:10"
type input "4"
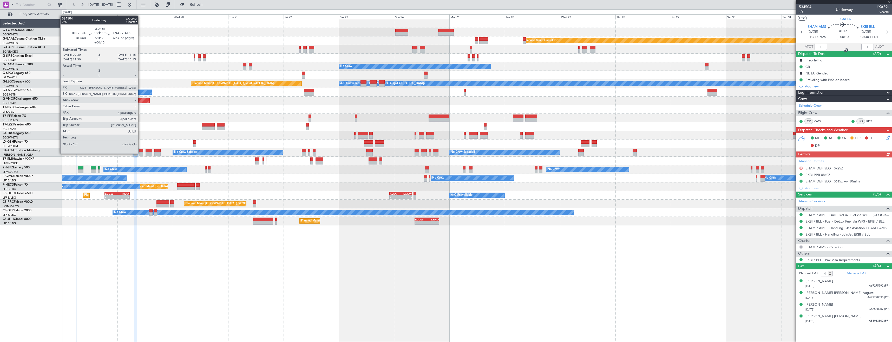
click at [140, 153] on div at bounding box center [141, 154] width 4 height 4
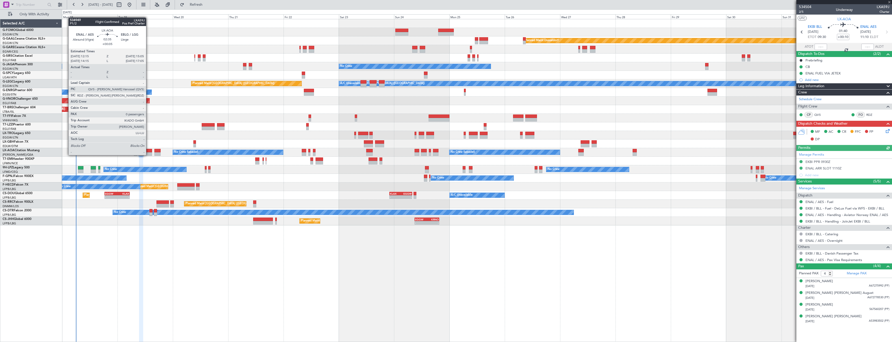
click at [148, 154] on div at bounding box center [149, 154] width 7 height 4
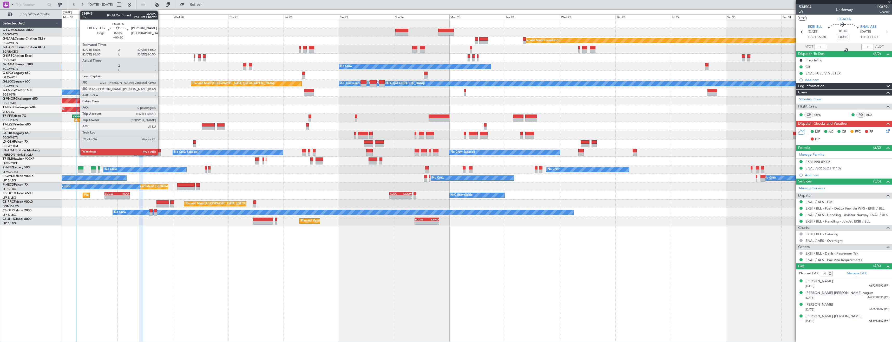
type input "+00:05"
type input "0"
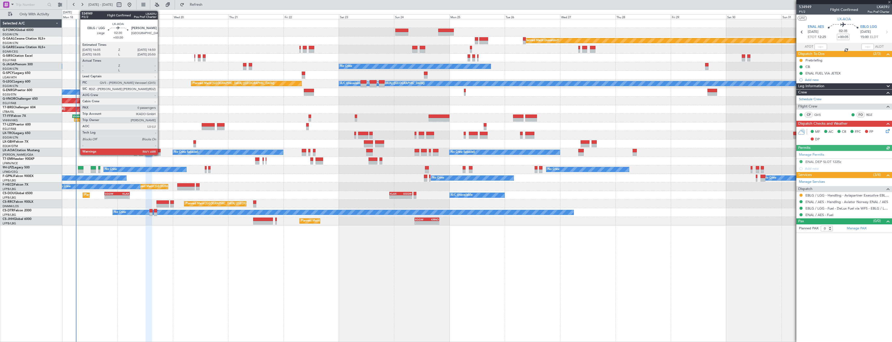
click at [160, 153] on div at bounding box center [157, 154] width 6 height 4
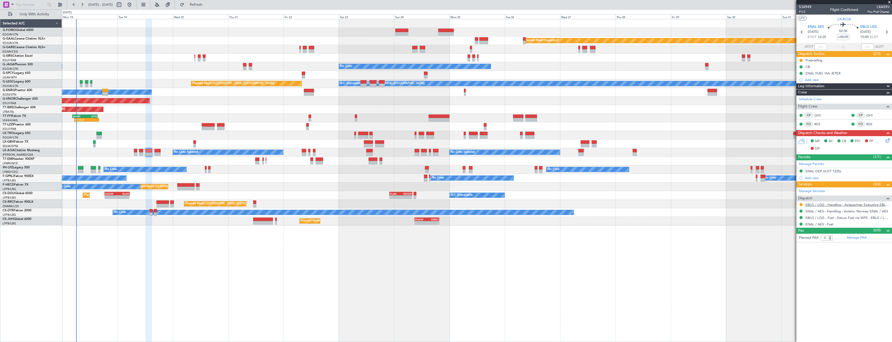
click at [812, 203] on link "EBLG / LGG - Handling - Aviapartner Executive EBLG / LGG" at bounding box center [848, 204] width 84 height 4
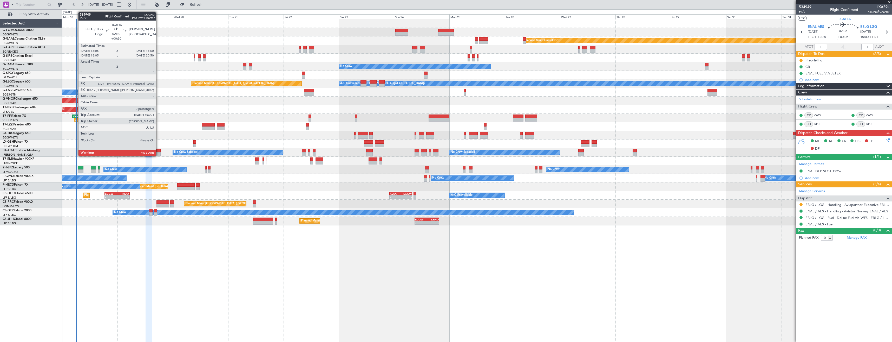
click at [158, 155] on div at bounding box center [157, 154] width 6 height 4
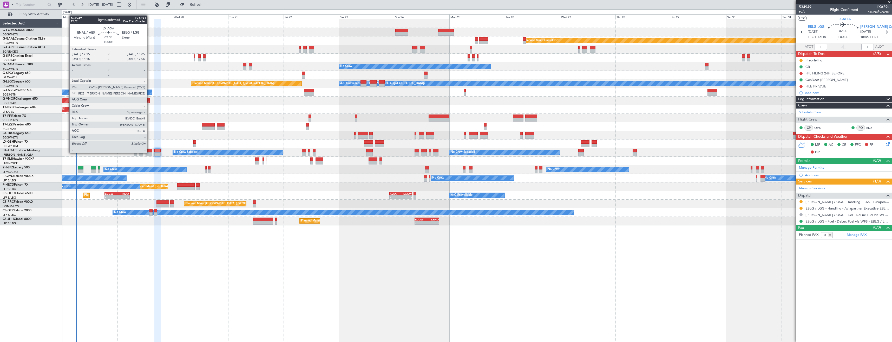
click at [149, 152] on div at bounding box center [149, 154] width 7 height 4
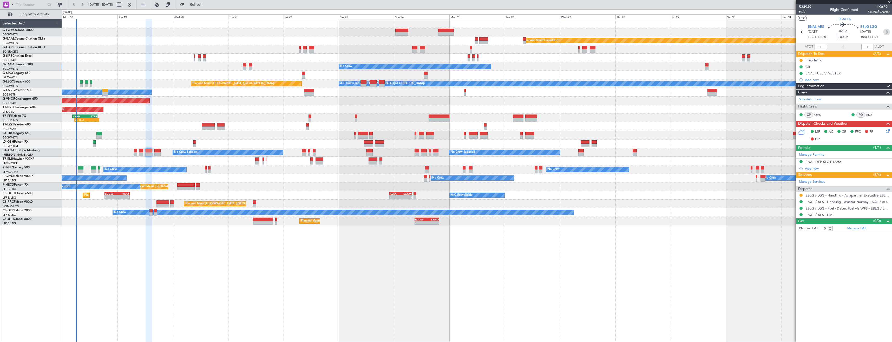
click at [889, 34] on icon at bounding box center [886, 32] width 7 height 7
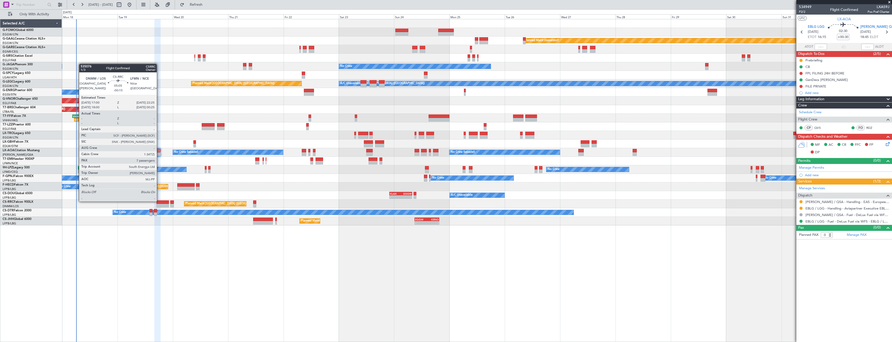
click at [159, 201] on div at bounding box center [163, 202] width 13 height 4
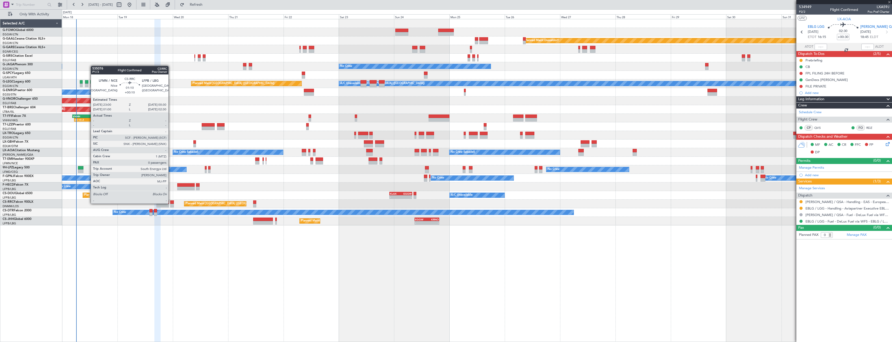
type input "-00:15"
type input "7"
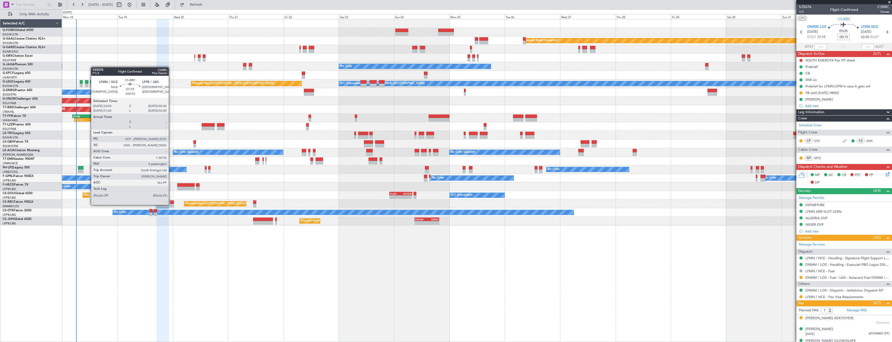
click at [171, 204] on div at bounding box center [172, 206] width 4 height 4
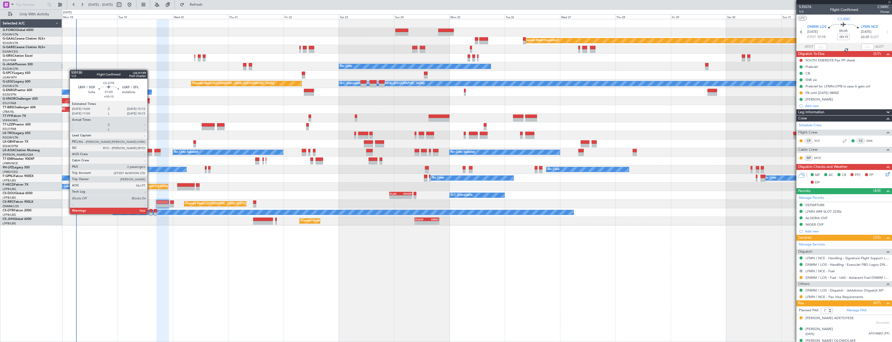
type input "+00:10"
type input "0"
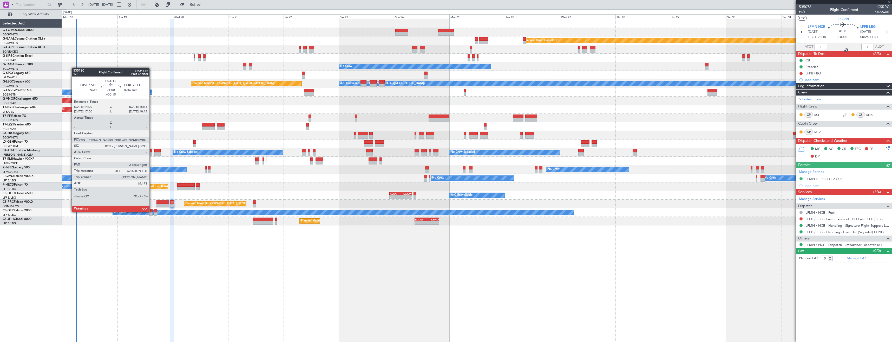
click at [152, 211] on div at bounding box center [150, 211] width 3 height 4
type input "+00:15"
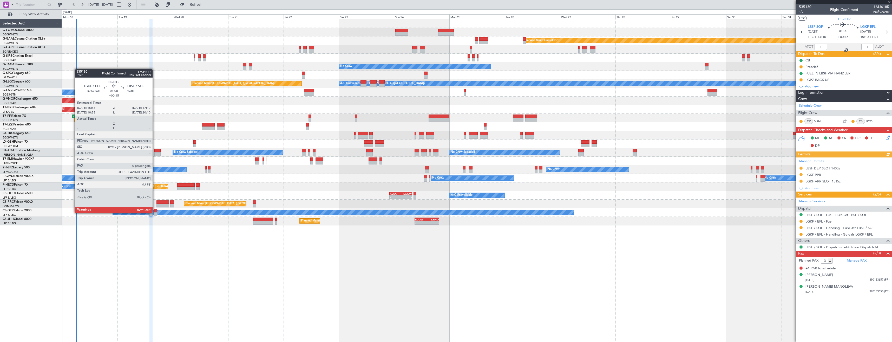
click at [155, 212] on div at bounding box center [155, 214] width 3 height 4
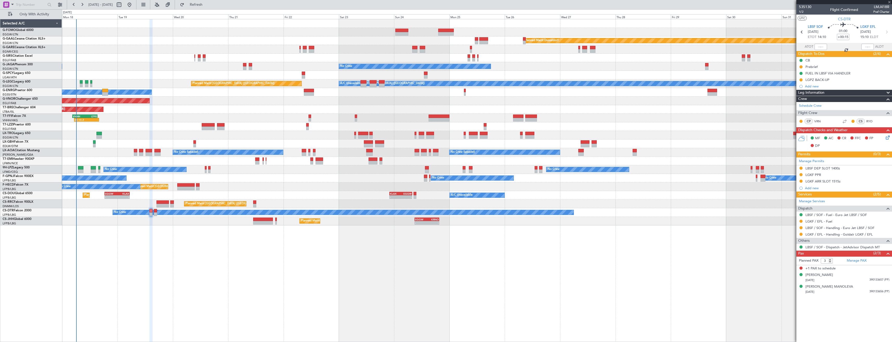
type input "0"
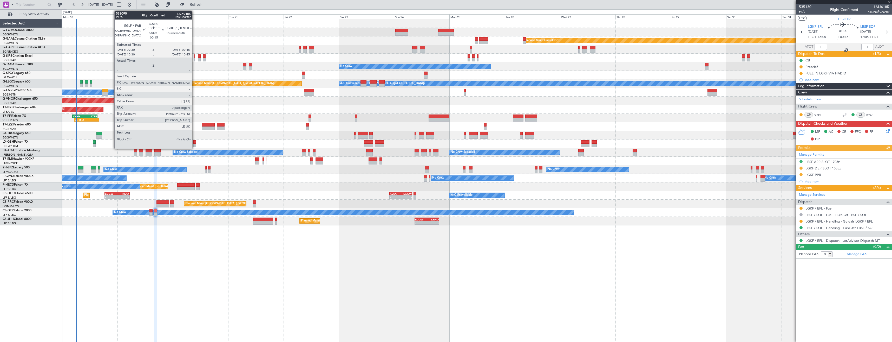
click at [194, 58] on div at bounding box center [194, 60] width 1 height 4
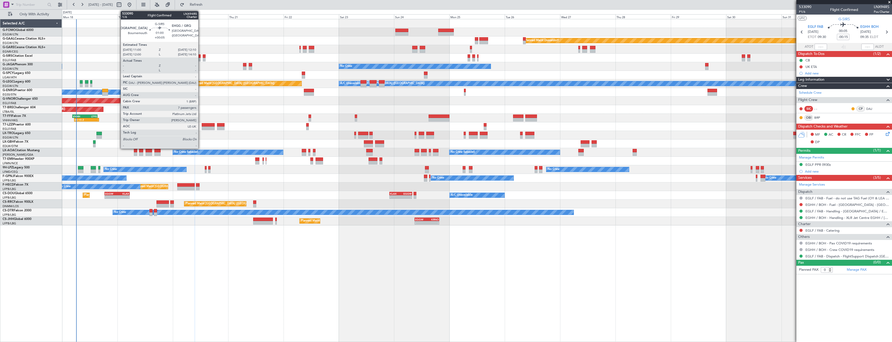
click at [201, 59] on div at bounding box center [199, 60] width 3 height 4
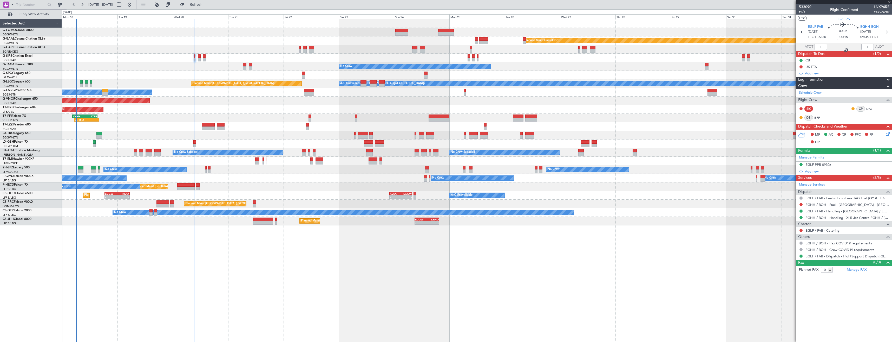
type input "+00:05"
type input "7"
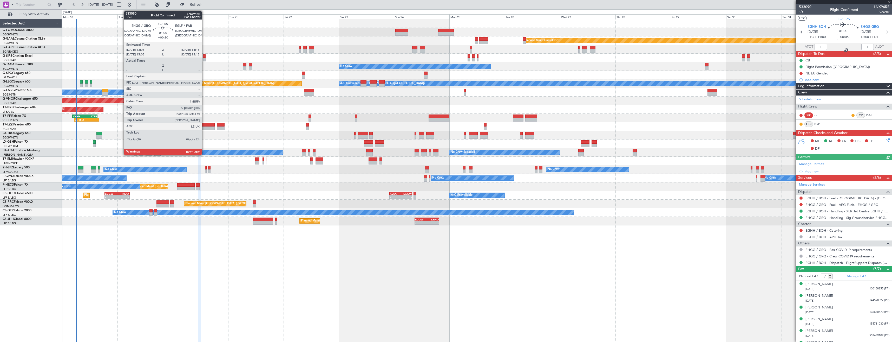
click at [204, 59] on div at bounding box center [204, 60] width 3 height 4
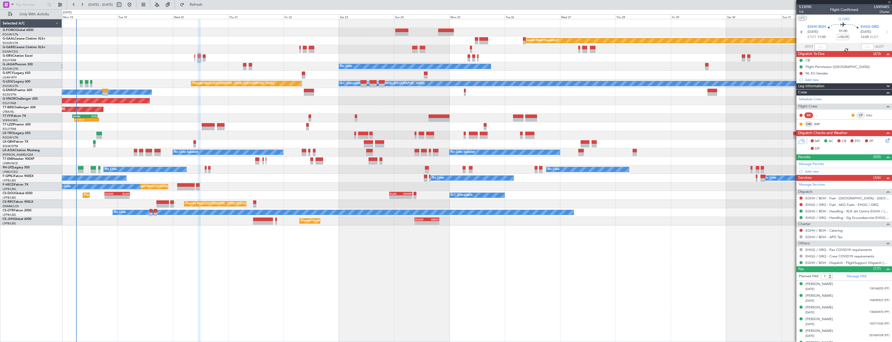
type input "+00:10"
type input "0"
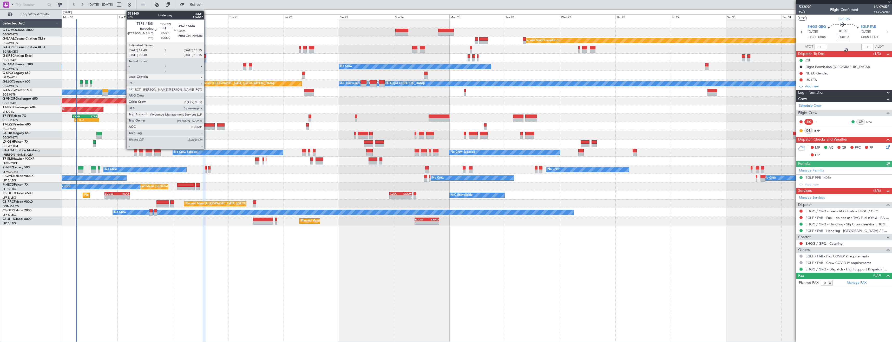
click at [206, 127] on div at bounding box center [208, 128] width 13 height 4
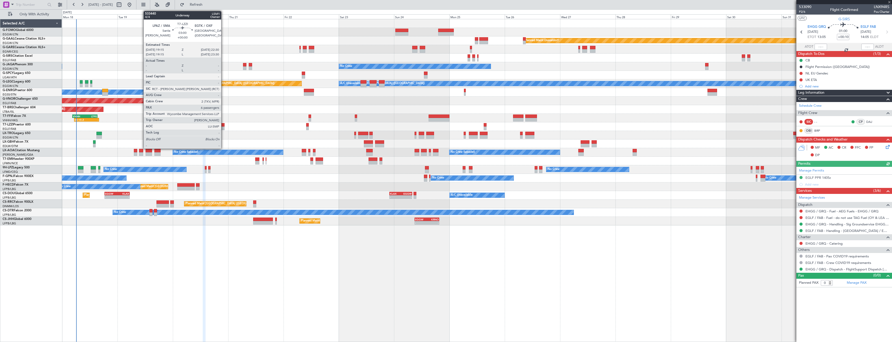
type input "6"
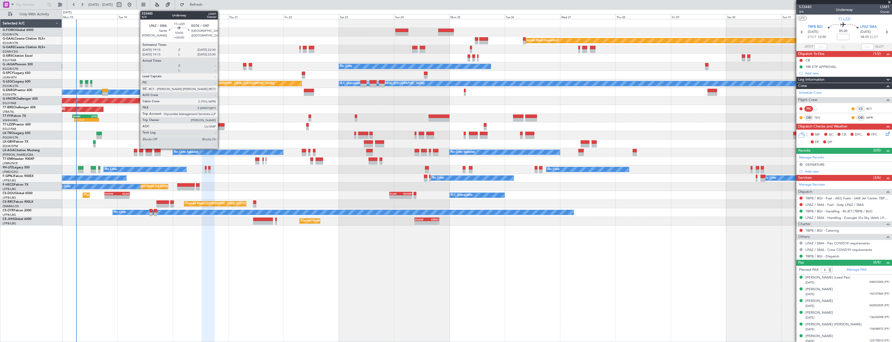
click at [220, 128] on div at bounding box center [221, 128] width 8 height 4
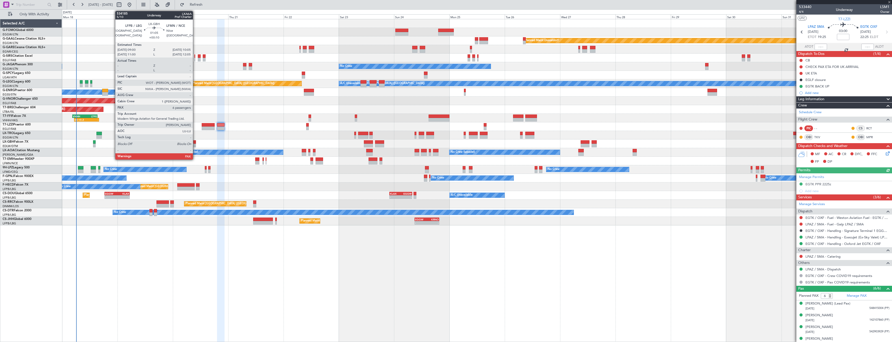
click at [195, 142] on div at bounding box center [194, 142] width 3 height 4
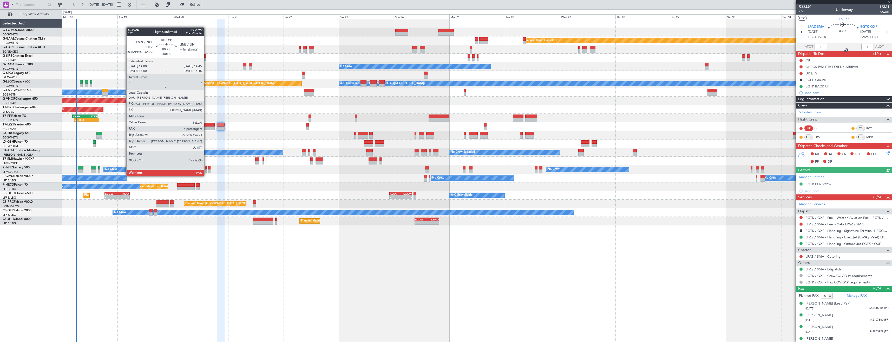
type input "+00:10"
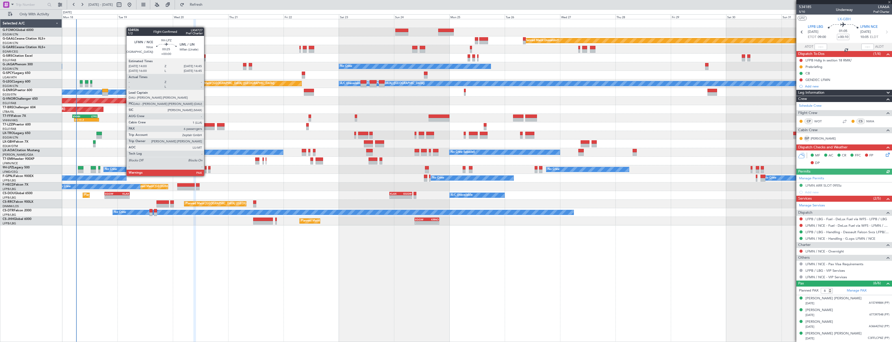
click at [206, 171] on div at bounding box center [206, 171] width 2 height 4
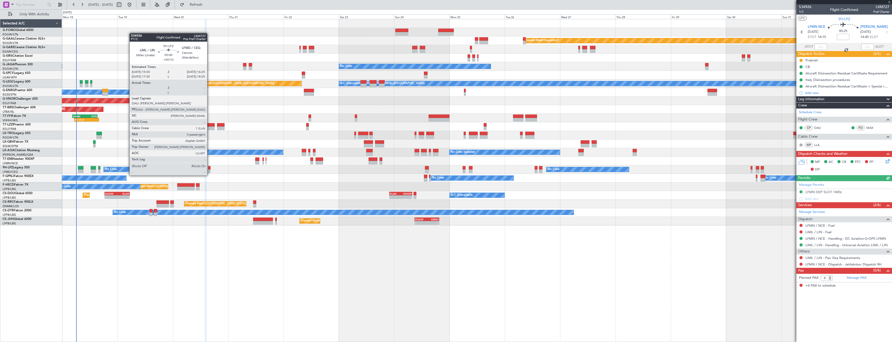
click at [210, 170] on div at bounding box center [209, 171] width 2 height 4
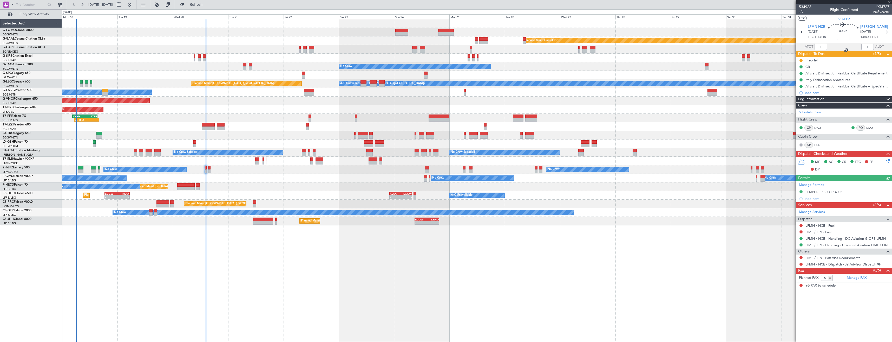
type input "+00:10"
type input "0"
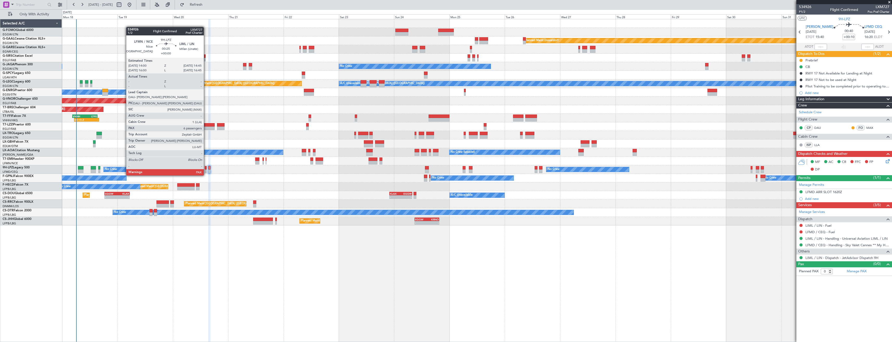
click at [206, 170] on div at bounding box center [206, 171] width 2 height 4
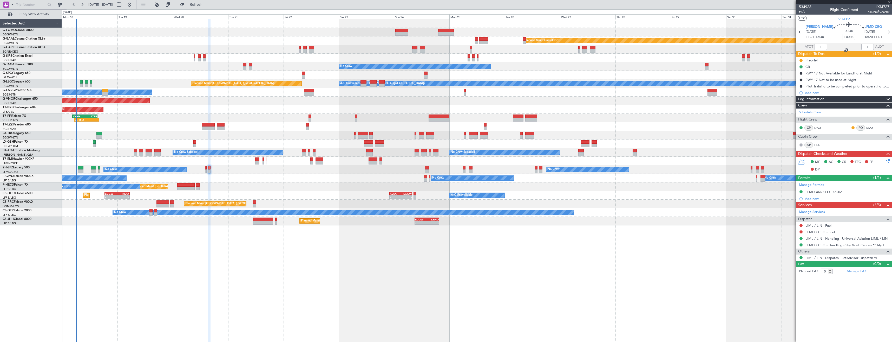
type input "6"
click at [816, 237] on link "LFMN / NCE - Handling - DC Aviation-G-OPS LFMN" at bounding box center [846, 238] width 80 height 4
click at [802, 263] on button at bounding box center [801, 263] width 3 height 3
click at [795, 327] on li "Confirmed" at bounding box center [801, 326] width 60 height 8
click at [815, 226] on link "LFMN / NCE - Fuel" at bounding box center [820, 225] width 29 height 4
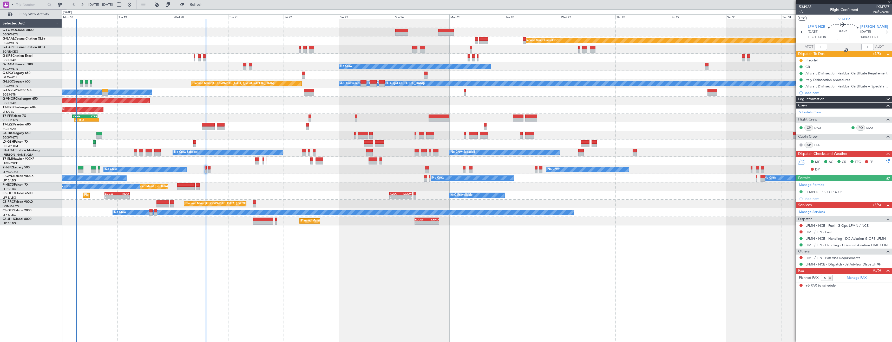
click at [827, 234] on mat-tooltip-component "LFMN / NCE - Fuel - G-Ops LFMN / NCE" at bounding box center [837, 234] width 63 height 14
click at [826, 232] on div "LFMN / NCE - Fuel - G-Ops LFMN / NCE" at bounding box center [837, 234] width 55 height 6
click at [820, 231] on link "LIML / LIN - Fuel" at bounding box center [819, 232] width 26 height 4
click at [215, 10] on div "0 0 Mon 18 Tue 19 Wed 20 Thu 21 Fri 22 Sat 23 Sun 24 Sep 2025 Mon 25 Tue 26 Wed…" at bounding box center [477, 14] width 830 height 9
click at [207, 6] on span "Refresh" at bounding box center [196, 5] width 22 height 4
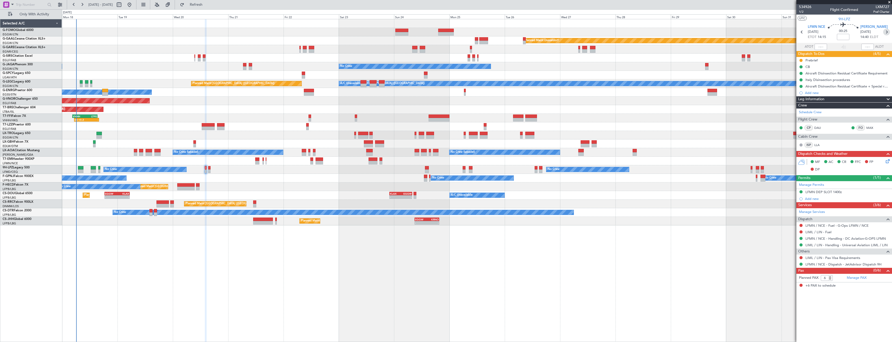
click at [888, 32] on icon at bounding box center [886, 32] width 7 height 7
type input "+00:10"
type input "0"
click at [811, 230] on link "LFMD / CEQ - Fuel" at bounding box center [820, 232] width 29 height 4
click at [209, 8] on button "Refresh" at bounding box center [193, 5] width 31 height 8
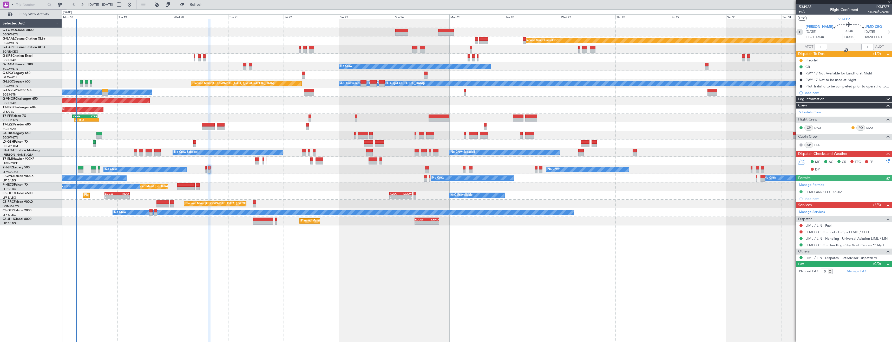
click at [801, 31] on icon at bounding box center [800, 32] width 7 height 7
type input "6"
click at [855, 225] on link "LFMN / NCE - Fuel - G-Ops LFMN / NCE" at bounding box center [837, 225] width 63 height 4
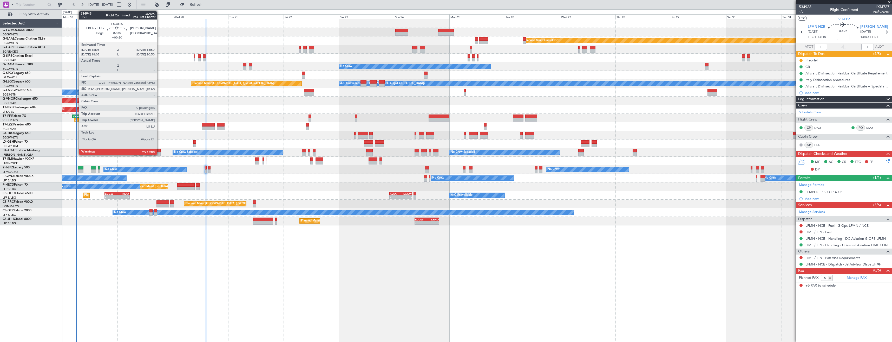
click at [159, 151] on div at bounding box center [157, 151] width 6 height 4
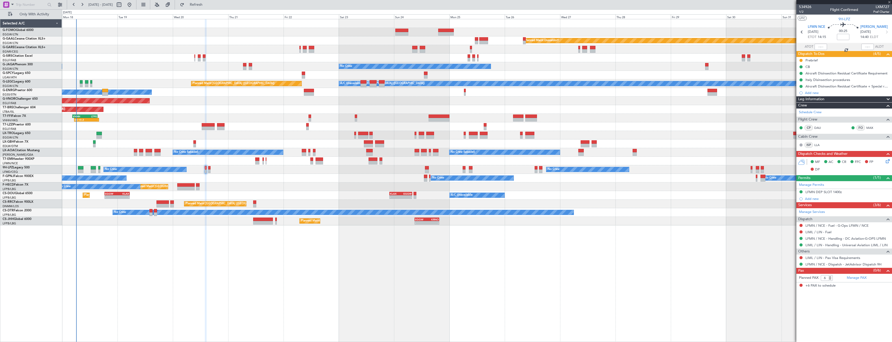
type input "+00:30"
type input "0"
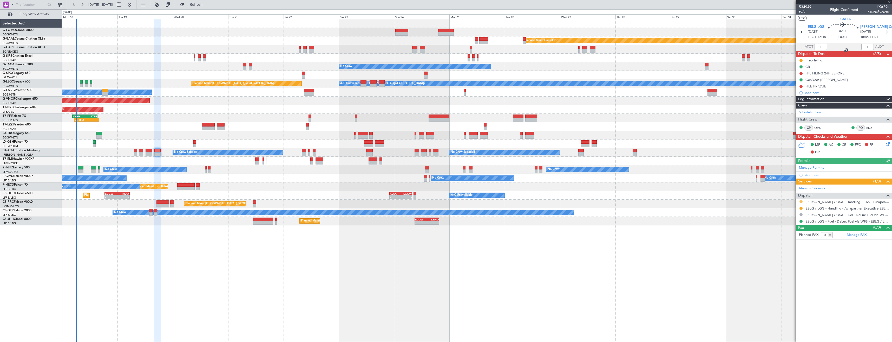
click at [802, 200] on button at bounding box center [801, 201] width 3 height 3
click at [791, 266] on li "Confirmed" at bounding box center [801, 263] width 60 height 8
click at [888, 33] on icon at bounding box center [886, 32] width 7 height 7
type input "+00:10"
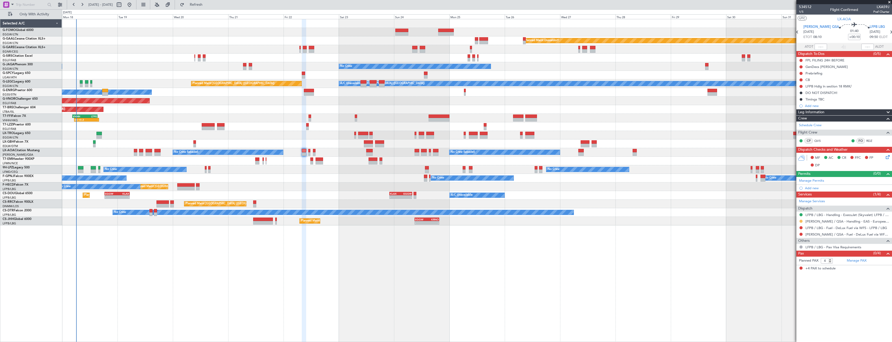
click at [802, 222] on button at bounding box center [801, 220] width 3 height 3
click at [784, 282] on span "Confirmed" at bounding box center [786, 282] width 16 height 5
click at [801, 220] on button at bounding box center [801, 220] width 3 height 3
click at [790, 252] on span "Requested" at bounding box center [786, 251] width 16 height 5
click at [888, 3] on span at bounding box center [889, 2] width 5 height 5
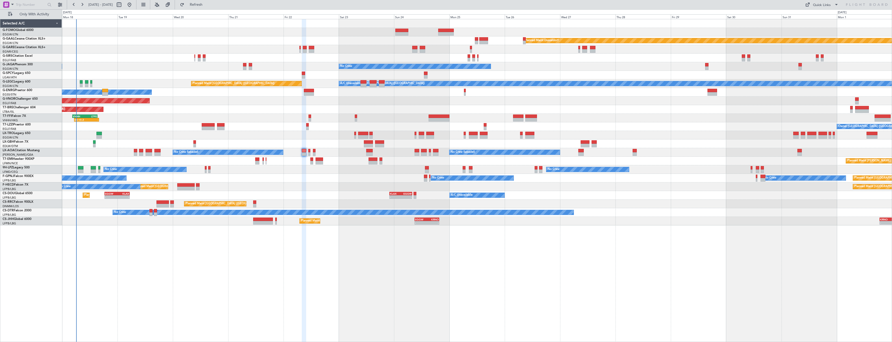
type input "0"
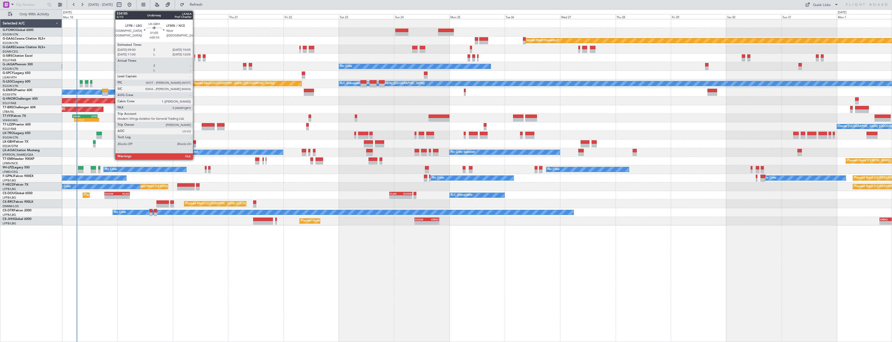
click at [195, 141] on div at bounding box center [194, 142] width 3 height 4
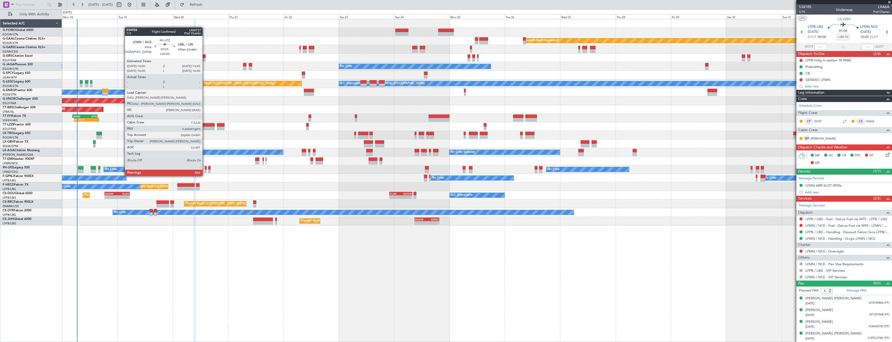
click at [205, 171] on div at bounding box center [206, 171] width 2 height 4
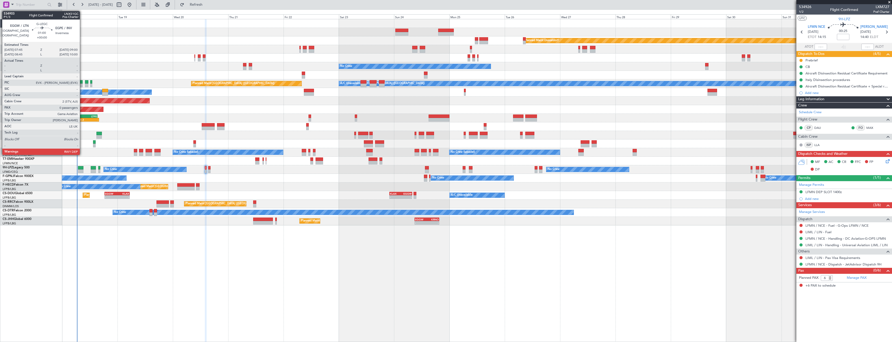
click at [82, 83] on div at bounding box center [81, 82] width 3 height 4
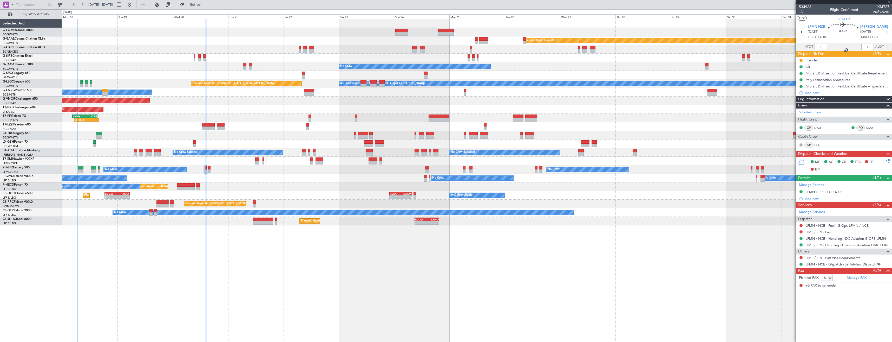
type input "0"
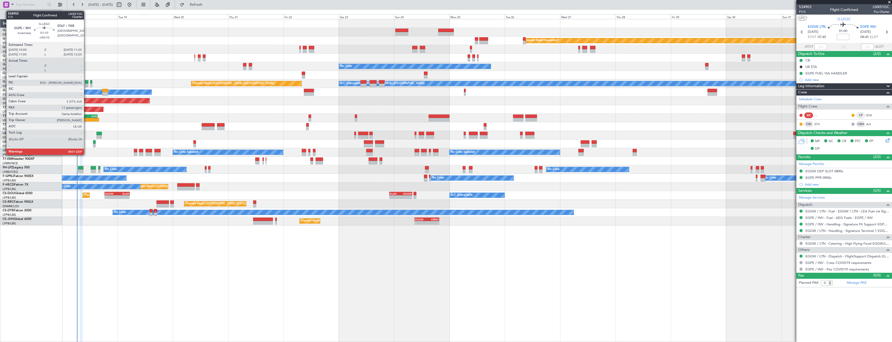
click at [86, 83] on div at bounding box center [86, 85] width 3 height 4
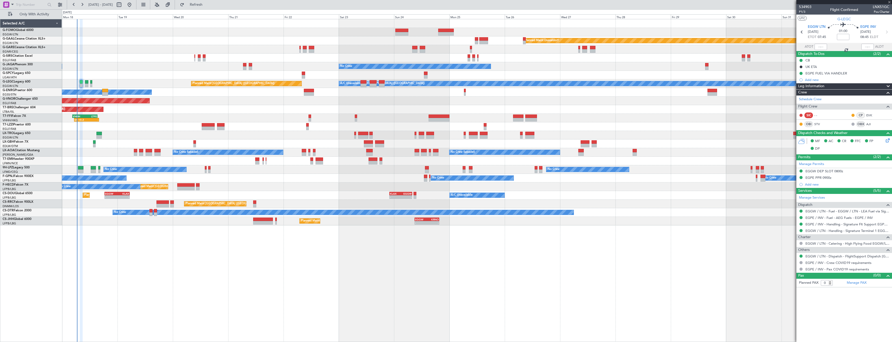
type input "+00:10"
type input "11"
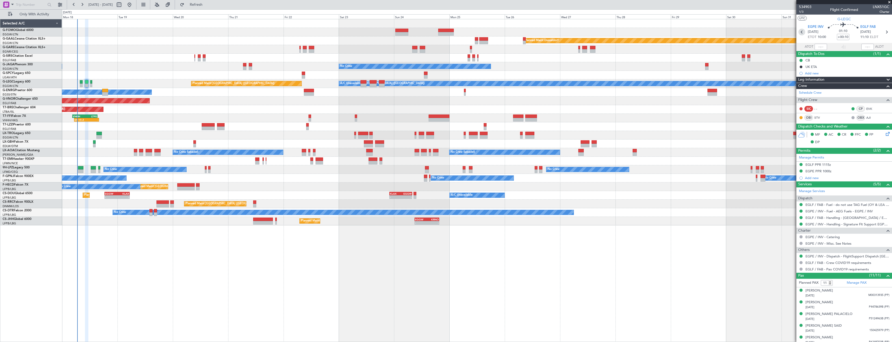
drag, startPoint x: 800, startPoint y: 31, endPoint x: 804, endPoint y: 33, distance: 4.4
click at [800, 31] on icon at bounding box center [802, 32] width 7 height 7
type input "0"
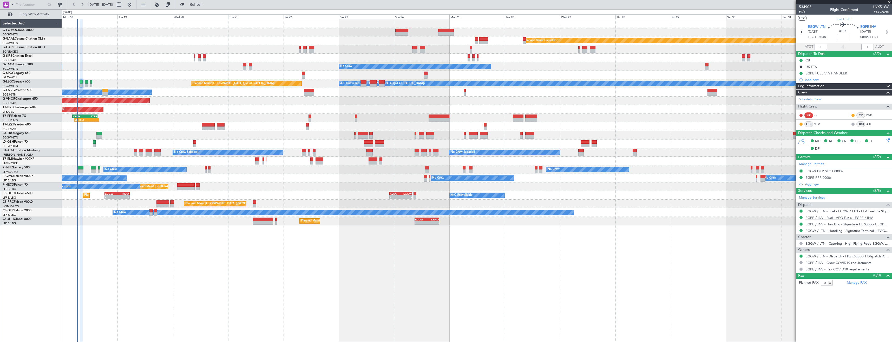
drag, startPoint x: 802, startPoint y: 217, endPoint x: 807, endPoint y: 216, distance: 5.5
click at [802, 217] on button at bounding box center [801, 217] width 3 height 3
click at [779, 225] on span "Not Required" at bounding box center [788, 224] width 21 height 5
click at [801, 73] on button at bounding box center [801, 73] width 3 height 3
click at [797, 104] on span "Cancelled" at bounding box center [802, 103] width 15 height 5
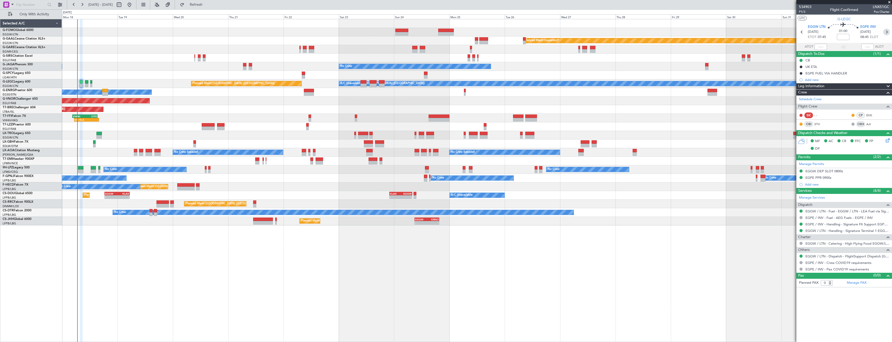
click at [886, 34] on icon at bounding box center [886, 32] width 7 height 7
type input "+00:10"
type input "11"
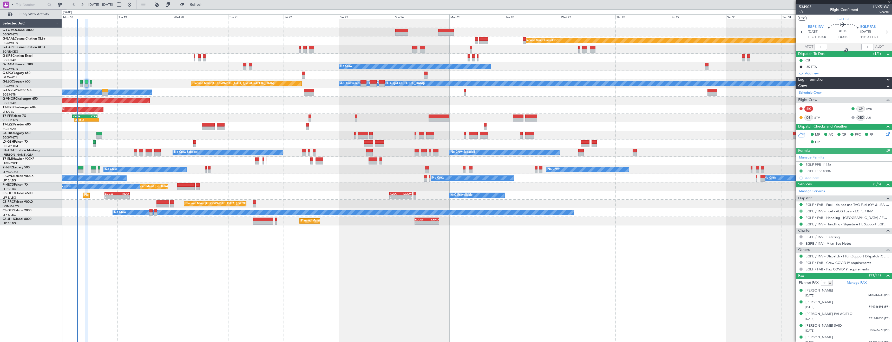
click at [802, 211] on button at bounding box center [801, 210] width 3 height 3
click at [787, 217] on span "Not Required" at bounding box center [788, 218] width 21 height 5
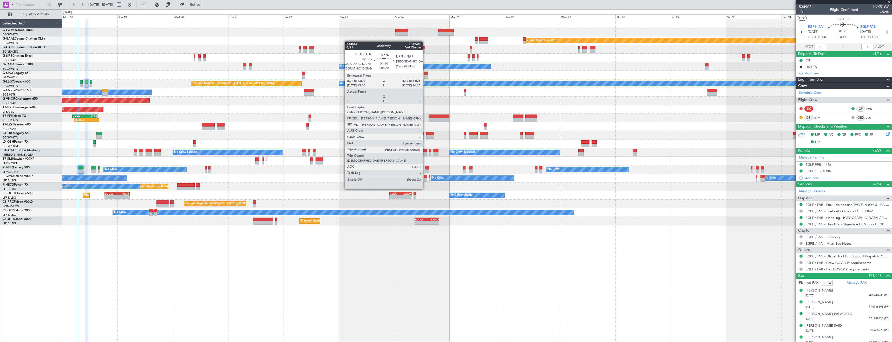
click at [425, 178] on div at bounding box center [425, 180] width 3 height 4
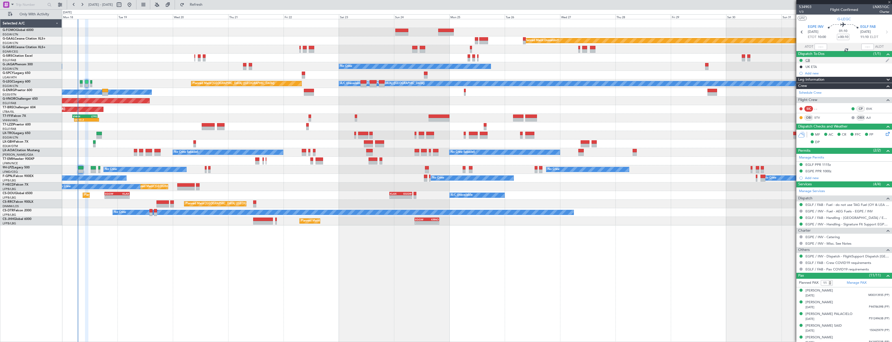
type input "1"
